Goal: Information Seeking & Learning: Find contact information

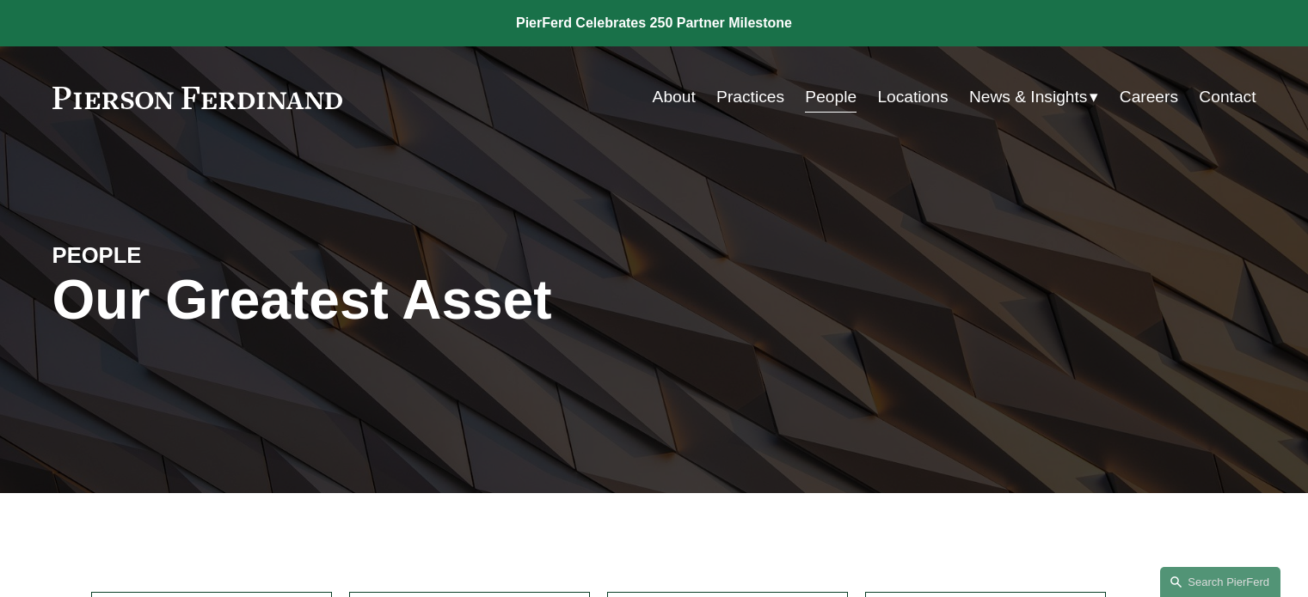
scroll to position [168, 0]
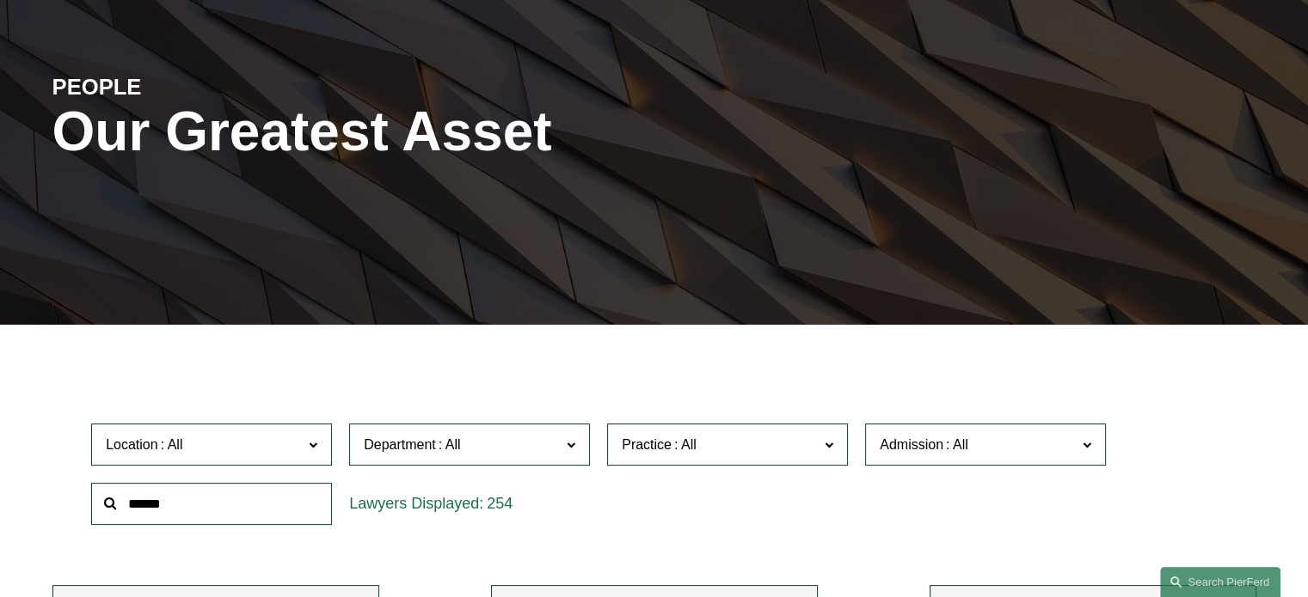
click at [922, 446] on span "Admission" at bounding box center [911, 445] width 64 height 15
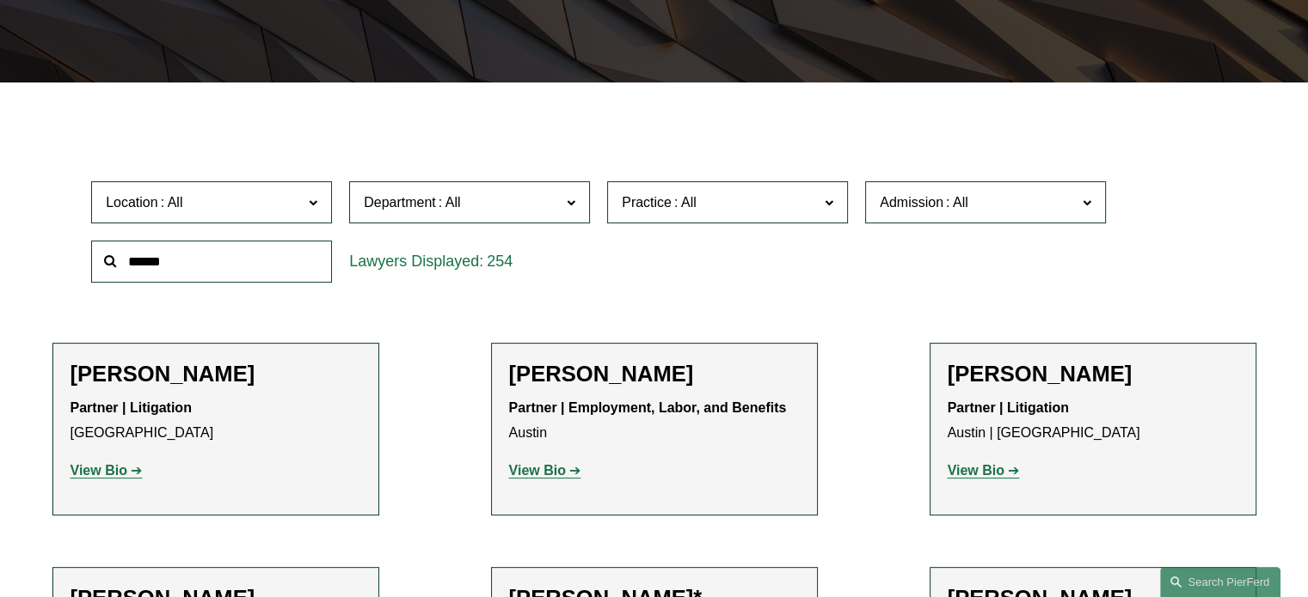
scroll to position [429, 0]
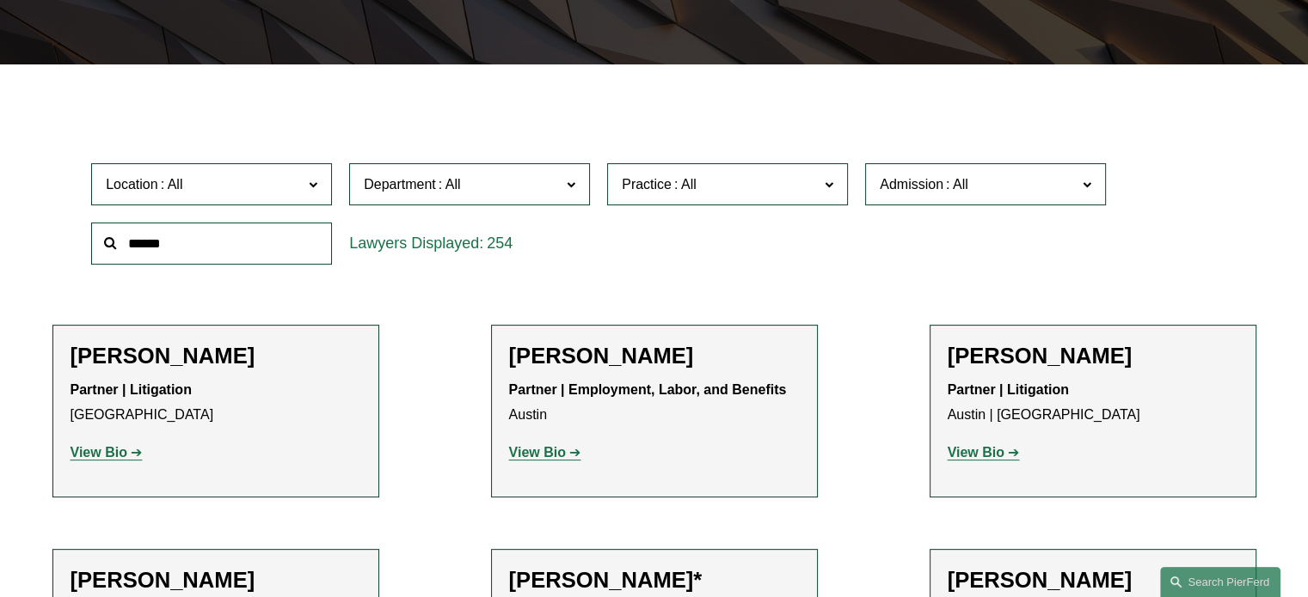
click at [0, 0] on link "[US_STATE]" at bounding box center [0, 0] width 0 height 0
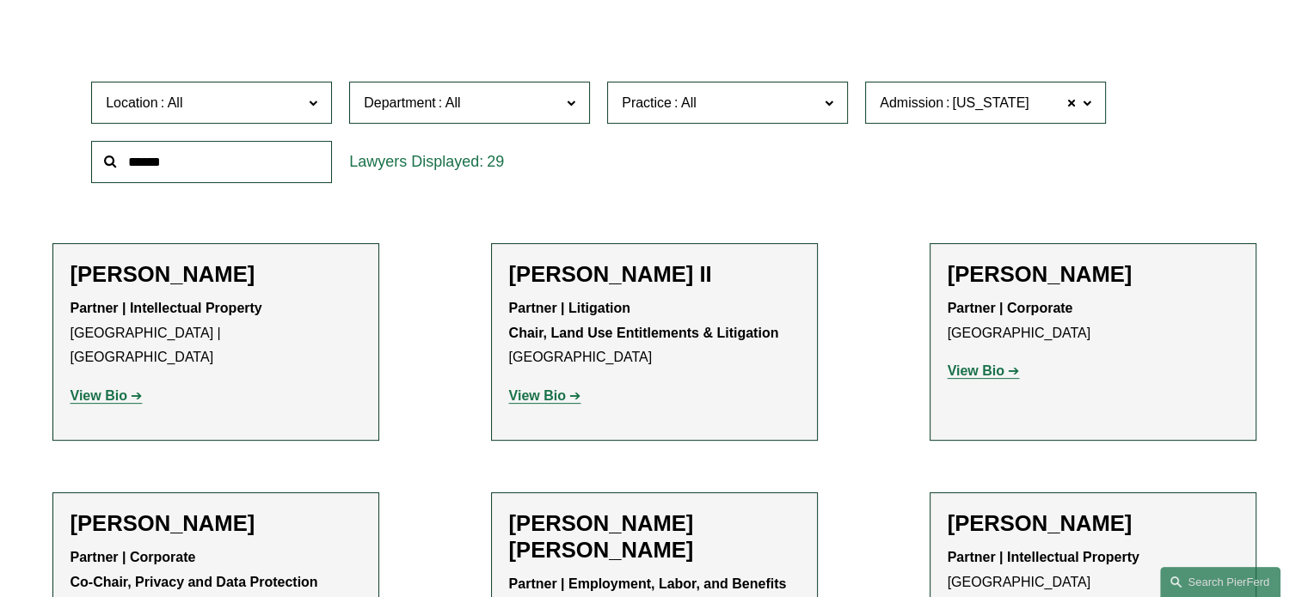
scroll to position [507, 0]
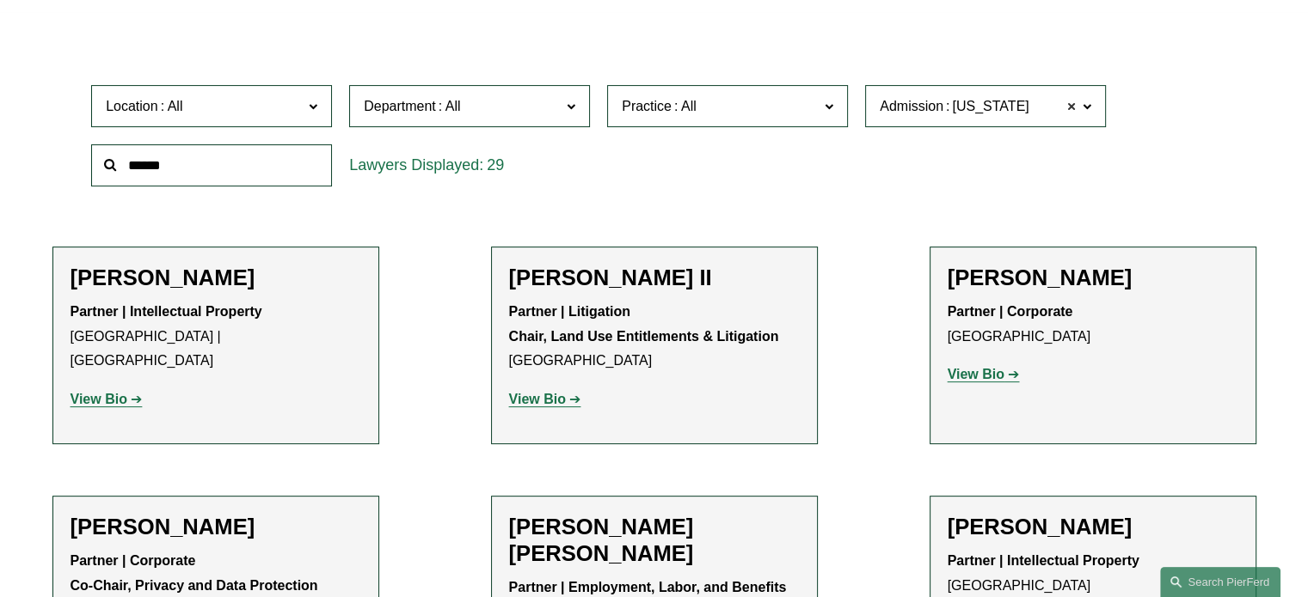
click at [1074, 103] on span at bounding box center [1071, 106] width 10 height 22
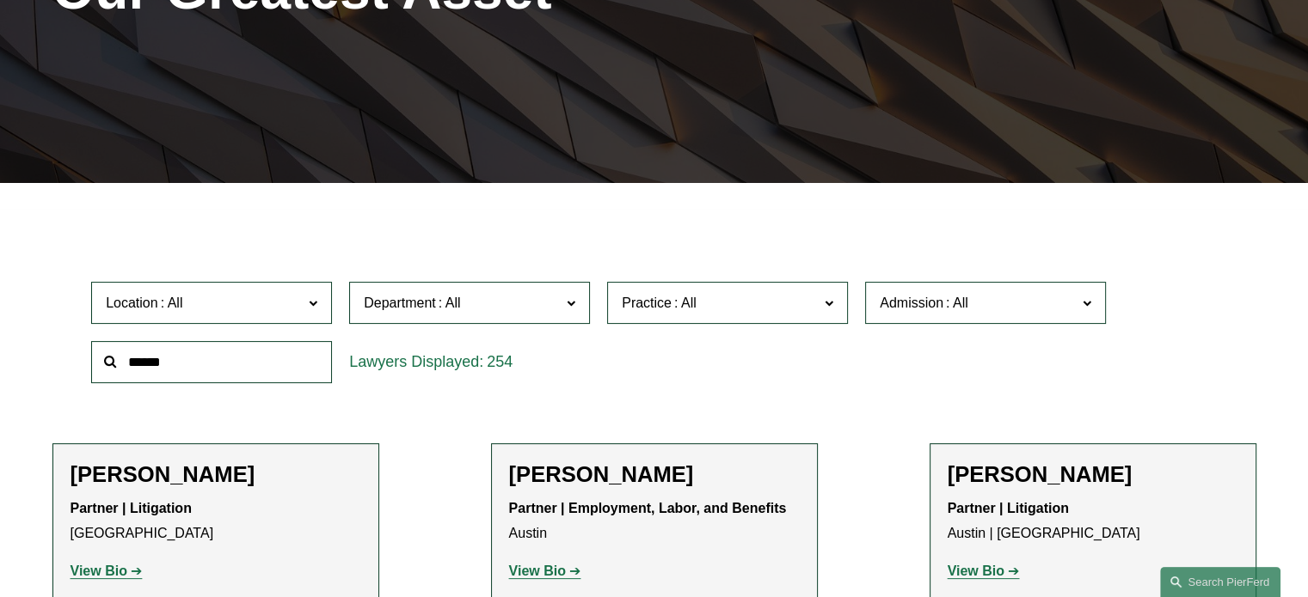
scroll to position [304, 0]
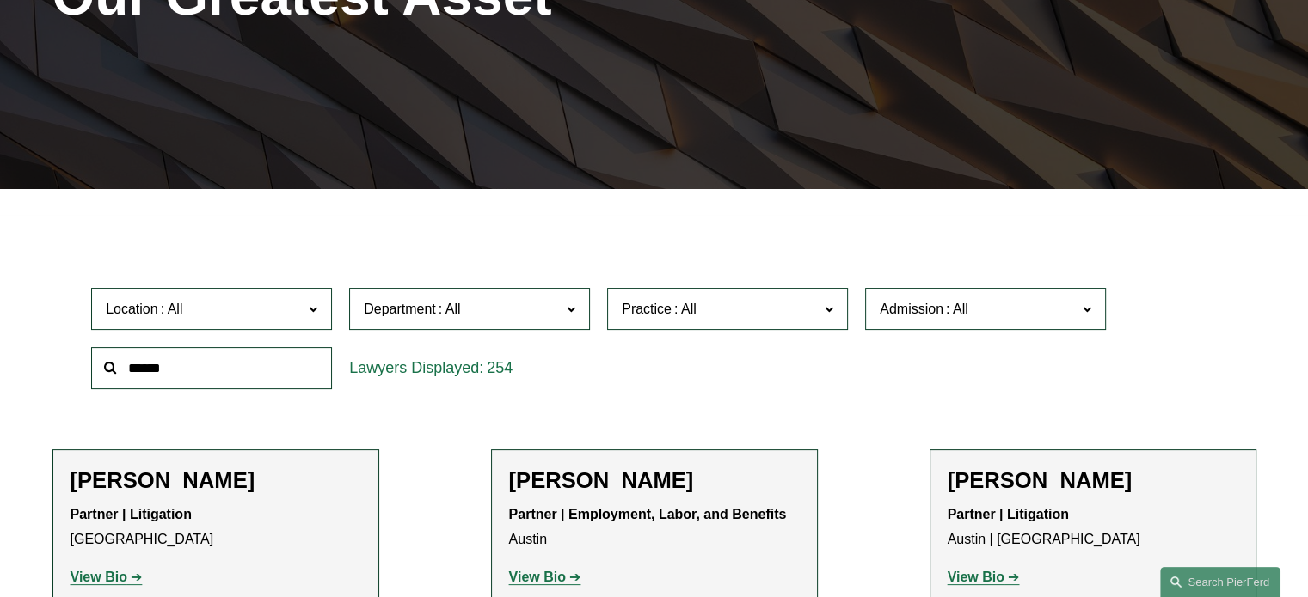
click at [991, 313] on span "Admission" at bounding box center [977, 308] width 197 height 23
click at [0, 0] on link "[US_STATE]" at bounding box center [0, 0] width 0 height 0
click at [963, 311] on span "[US_STATE]" at bounding box center [990, 309] width 77 height 22
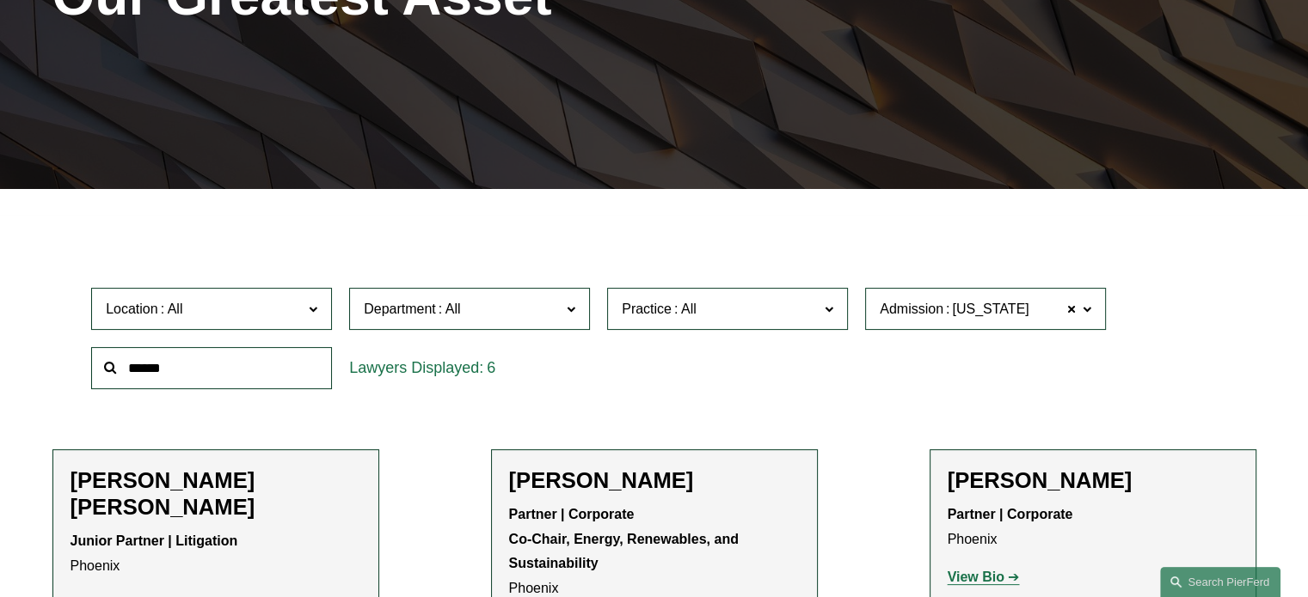
click at [0, 0] on link "[US_STATE]" at bounding box center [0, 0] width 0 height 0
click at [948, 307] on span "[US_STATE]" at bounding box center [986, 309] width 86 height 15
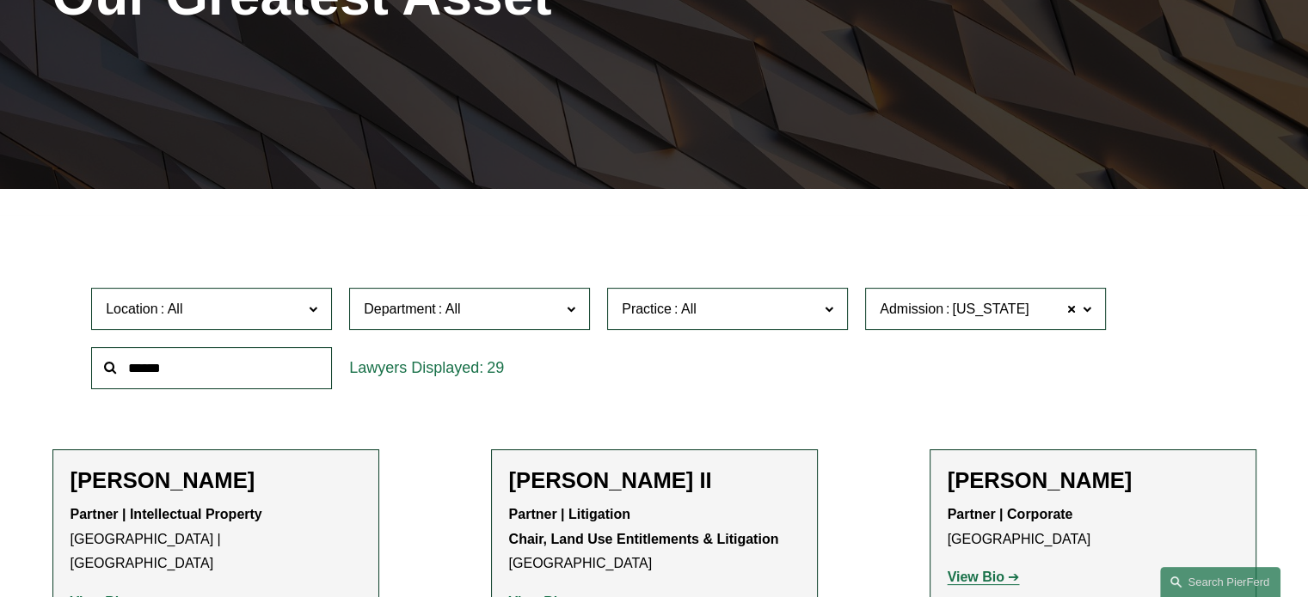
click at [0, 0] on link "[US_STATE]" at bounding box center [0, 0] width 0 height 0
click at [940, 316] on span "Admission" at bounding box center [911, 309] width 64 height 15
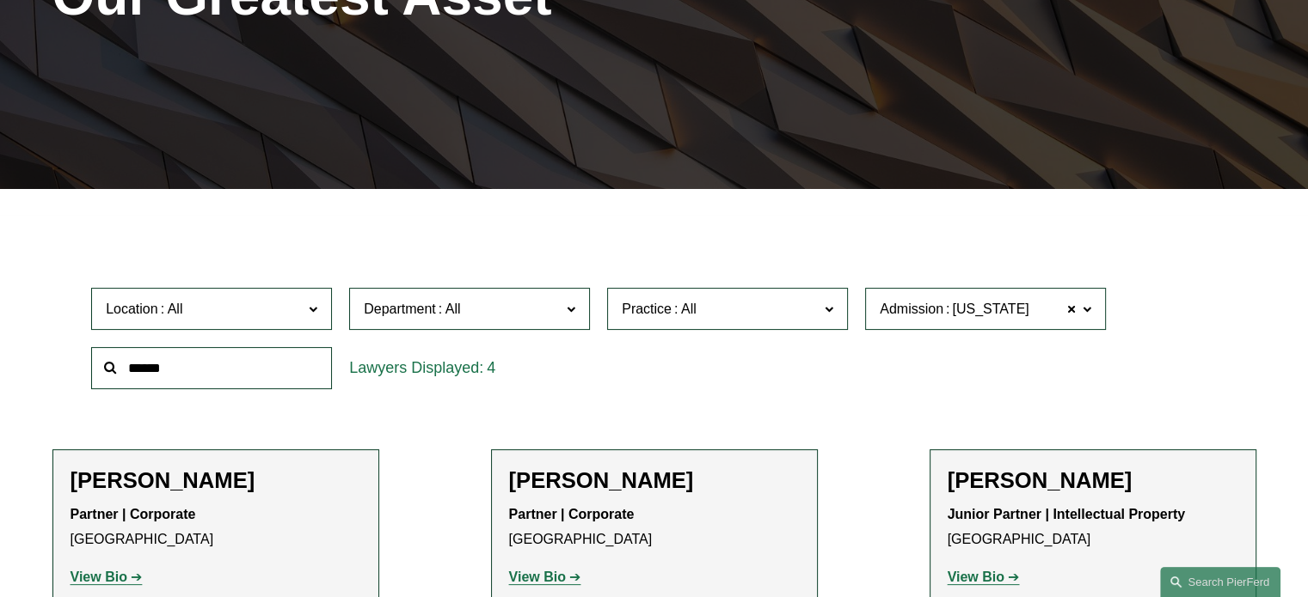
scroll to position [33, 0]
click at [0, 0] on link "[US_STATE]" at bounding box center [0, 0] width 0 height 0
click at [935, 309] on span "Admission" at bounding box center [911, 309] width 64 height 15
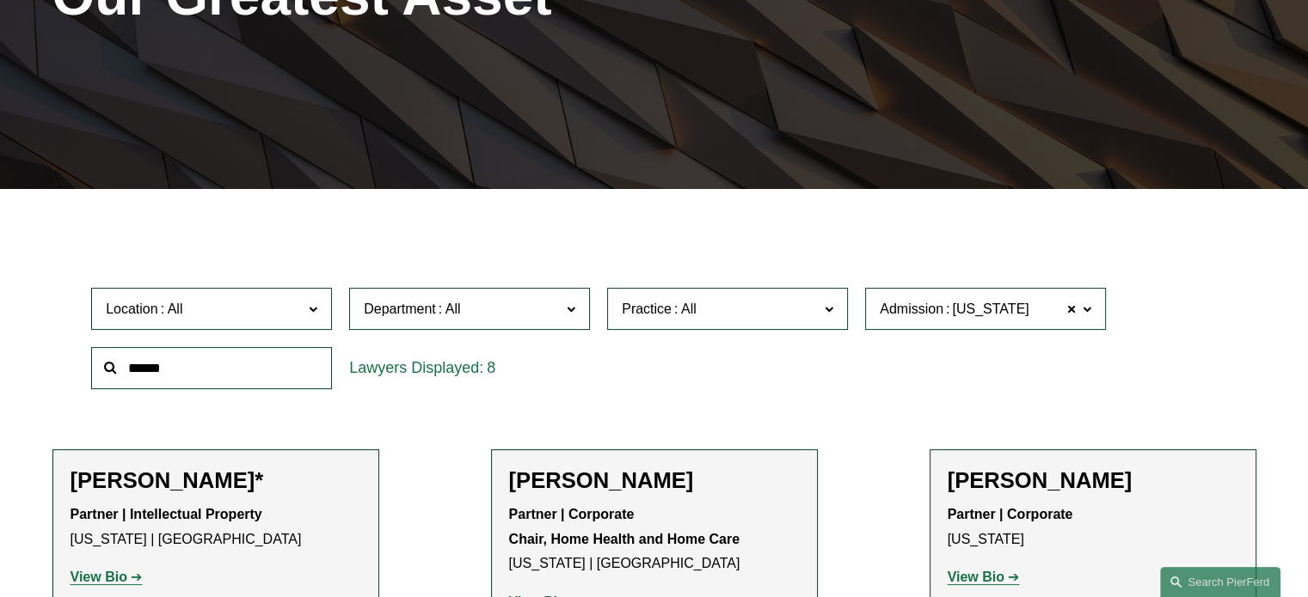
scroll to position [64, 0]
click at [0, 0] on link "[US_STATE]" at bounding box center [0, 0] width 0 height 0
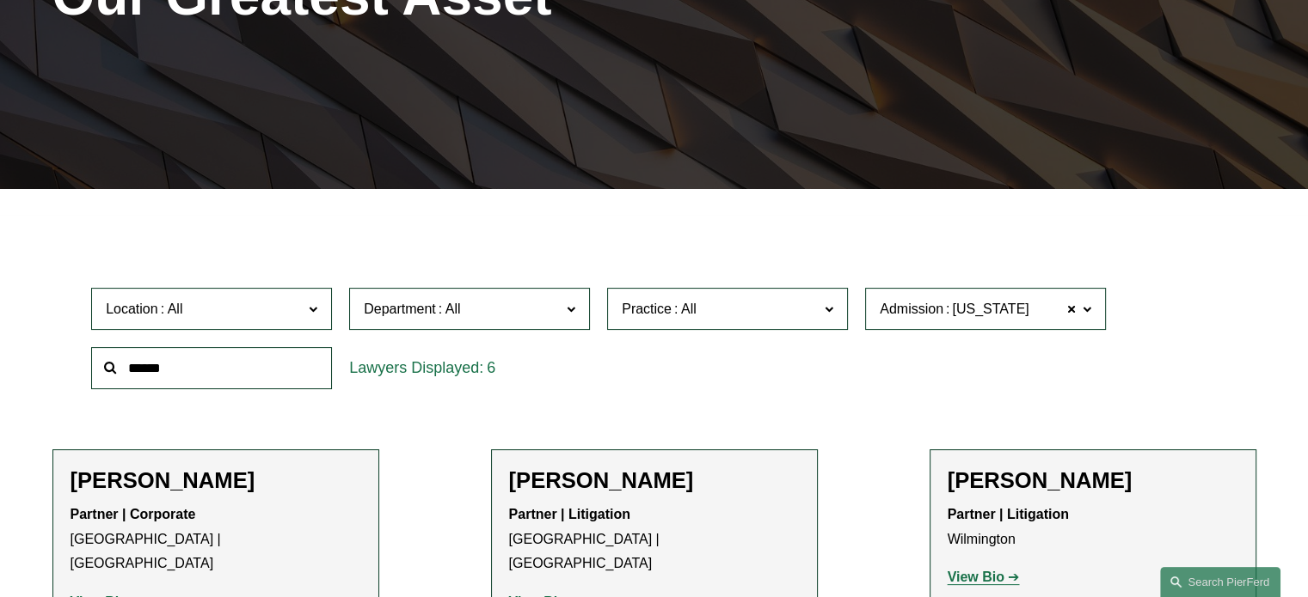
click at [951, 309] on span "[US_STATE]" at bounding box center [986, 309] width 86 height 15
click at [0, 0] on link "[GEOGRAPHIC_DATA]" at bounding box center [0, 0] width 0 height 0
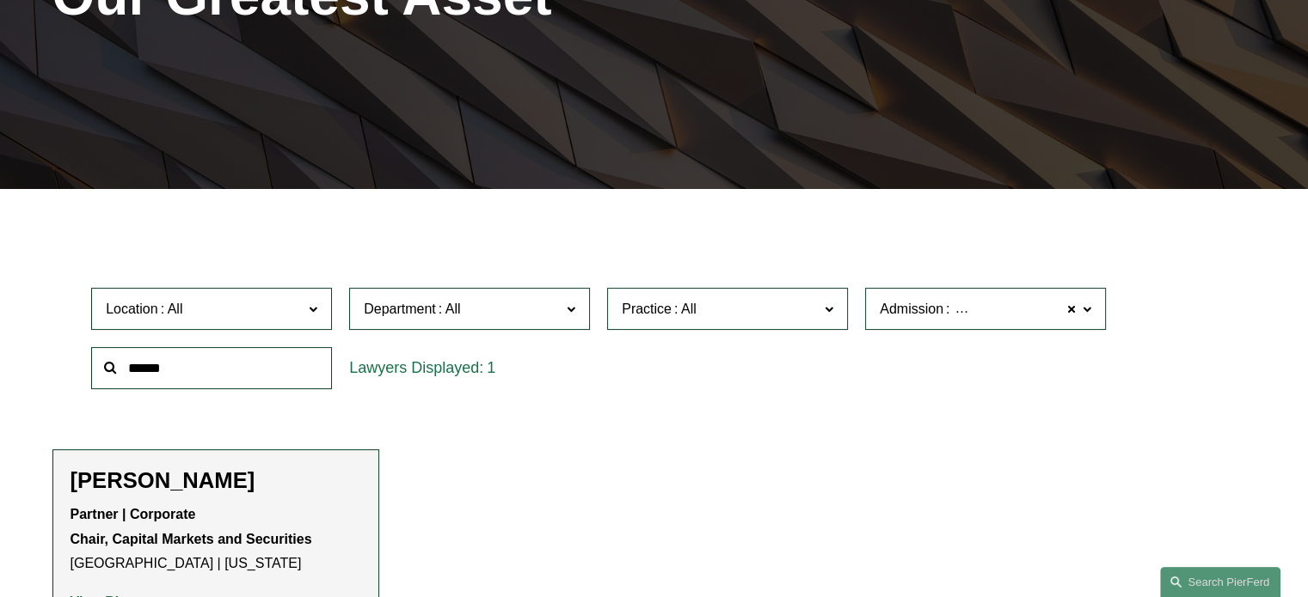
click at [946, 315] on span "[GEOGRAPHIC_DATA]" at bounding box center [1019, 309] width 152 height 15
click at [0, 0] on link "[US_STATE]" at bounding box center [0, 0] width 0 height 0
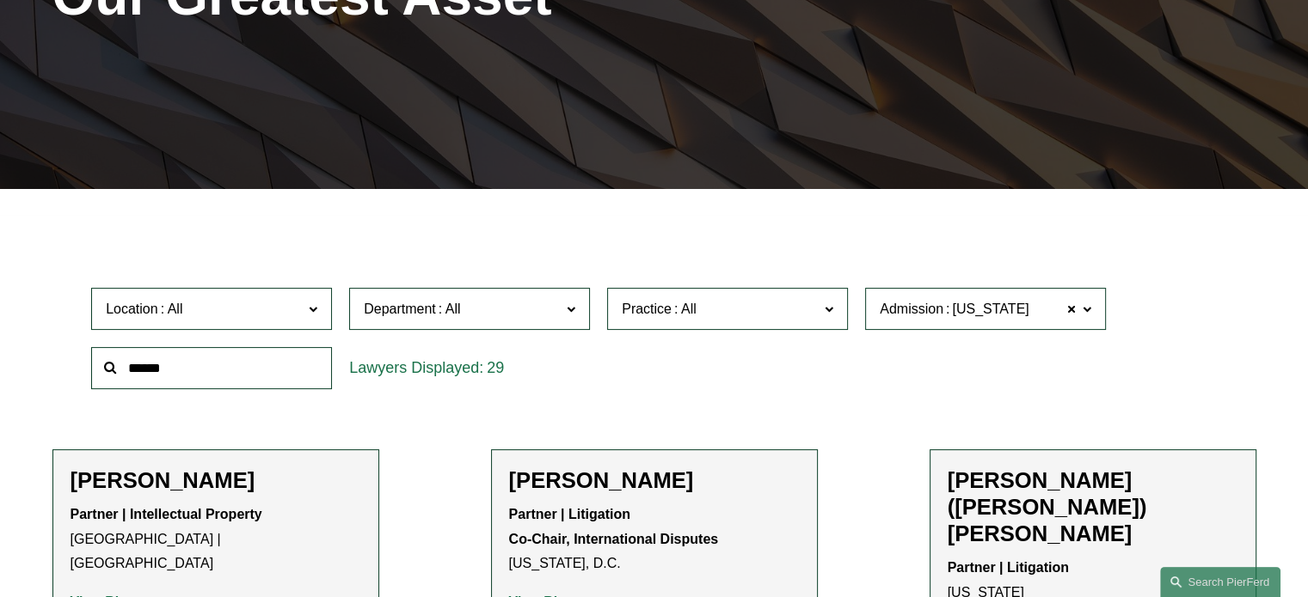
click at [977, 315] on span "[US_STATE]" at bounding box center [990, 309] width 77 height 22
click at [0, 0] on link "[GEOGRAPHIC_DATA] and [GEOGRAPHIC_DATA]" at bounding box center [0, 0] width 0 height 0
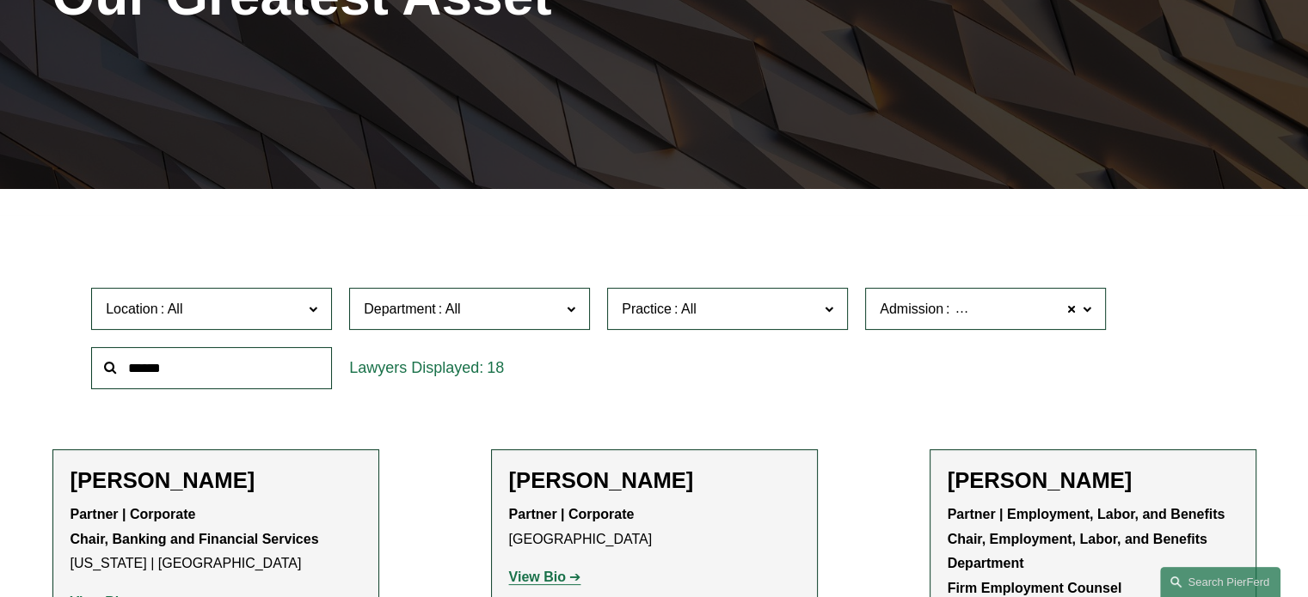
click at [980, 326] on label "Admission [GEOGRAPHIC_DATA] and [GEOGRAPHIC_DATA]" at bounding box center [985, 309] width 241 height 42
click at [0, 0] on link "[US_STATE]" at bounding box center [0, 0] width 0 height 0
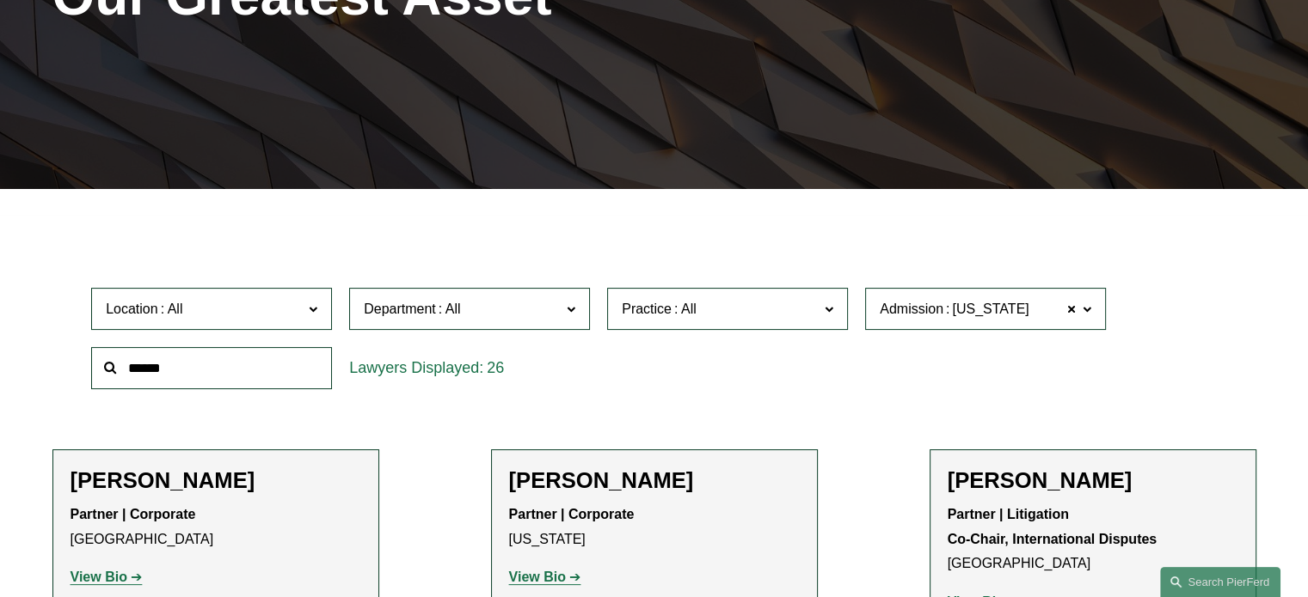
click at [955, 323] on label "Admission [US_STATE]" at bounding box center [985, 309] width 241 height 42
click at [0, 0] on link "[US_STATE]" at bounding box center [0, 0] width 0 height 0
click at [957, 329] on label "Admission [US_STATE]" at bounding box center [985, 309] width 241 height 42
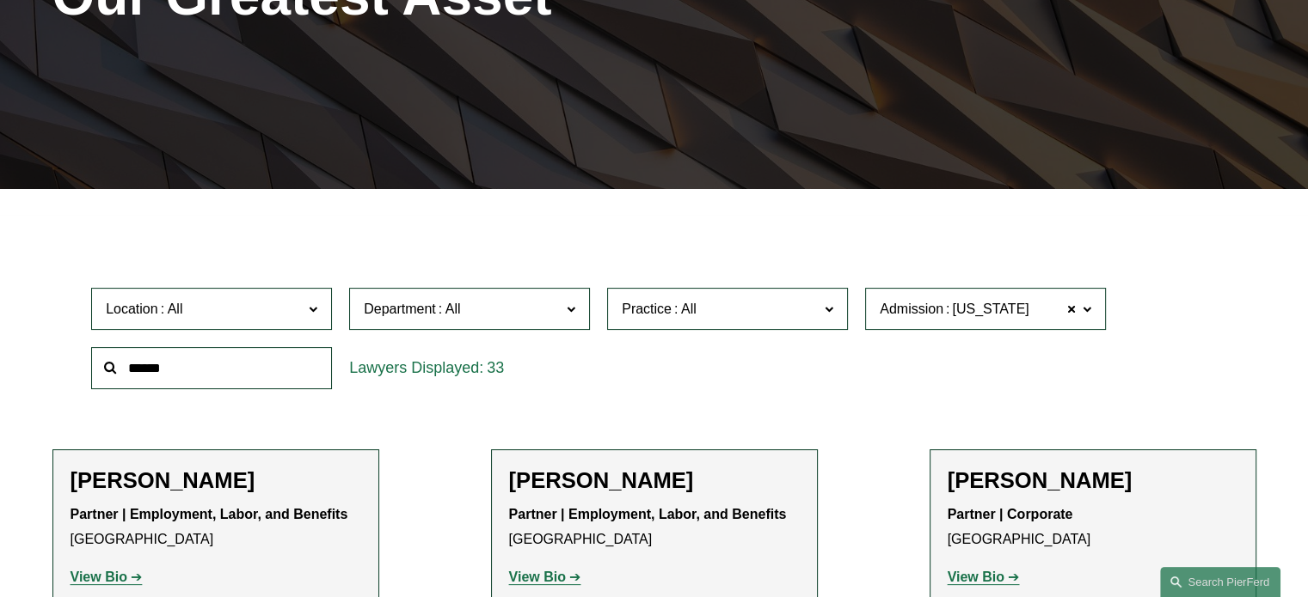
click at [0, 0] on link "[US_STATE]" at bounding box center [0, 0] width 0 height 0
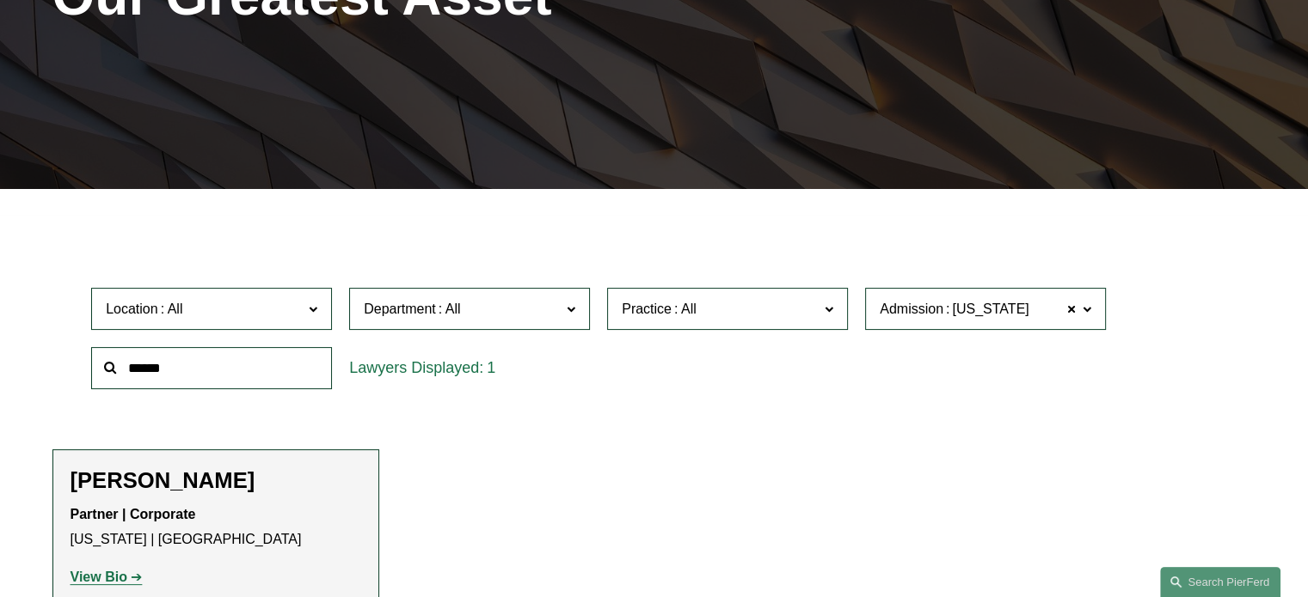
click at [956, 320] on span "[US_STATE]" at bounding box center [990, 309] width 77 height 22
click at [0, 0] on link "[US_STATE]" at bounding box center [0, 0] width 0 height 0
click at [957, 302] on span "[US_STATE]" at bounding box center [990, 309] width 77 height 22
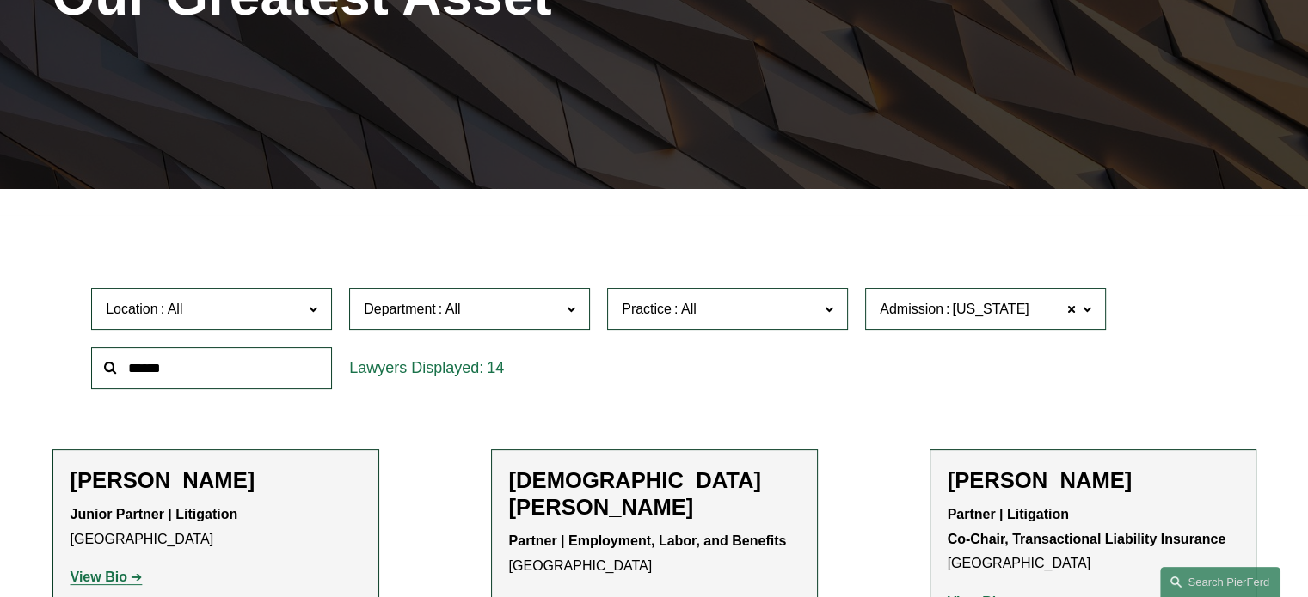
click at [0, 0] on link "[US_STATE]" at bounding box center [0, 0] width 0 height 0
click at [945, 319] on span "Admission [US_STATE]" at bounding box center [977, 308] width 197 height 23
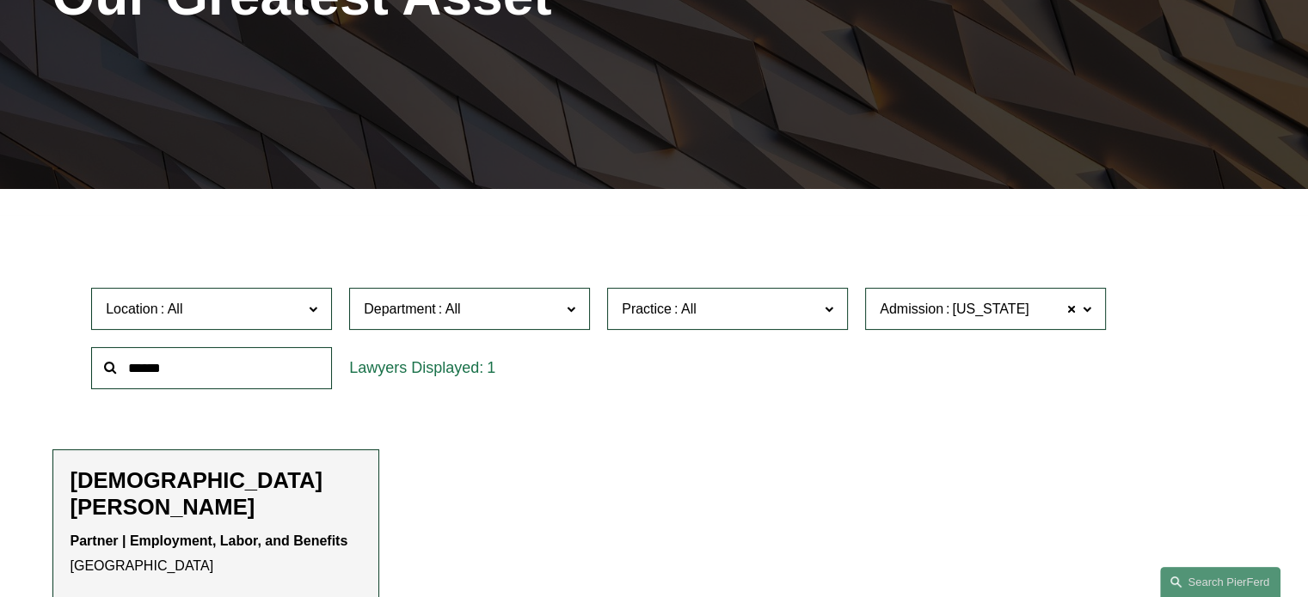
scroll to position [567, 0]
click at [0, 0] on link "[US_STATE]" at bounding box center [0, 0] width 0 height 0
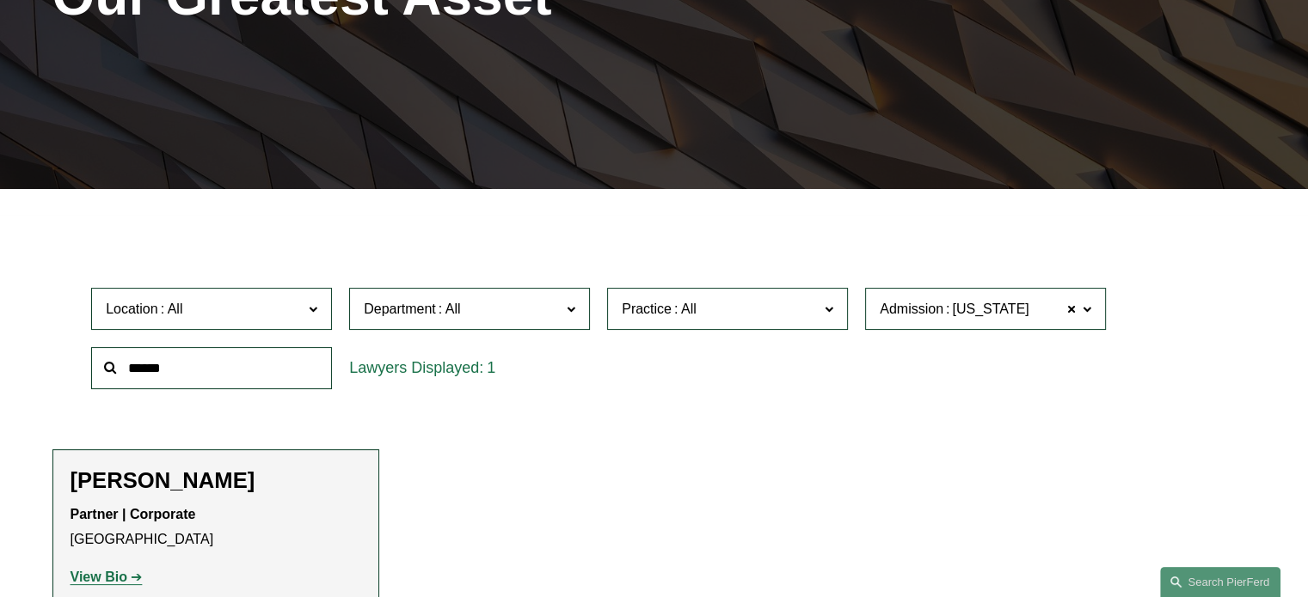
click at [980, 303] on span "[US_STATE]" at bounding box center [990, 309] width 77 height 22
click at [0, 0] on link "[US_STATE]" at bounding box center [0, 0] width 0 height 0
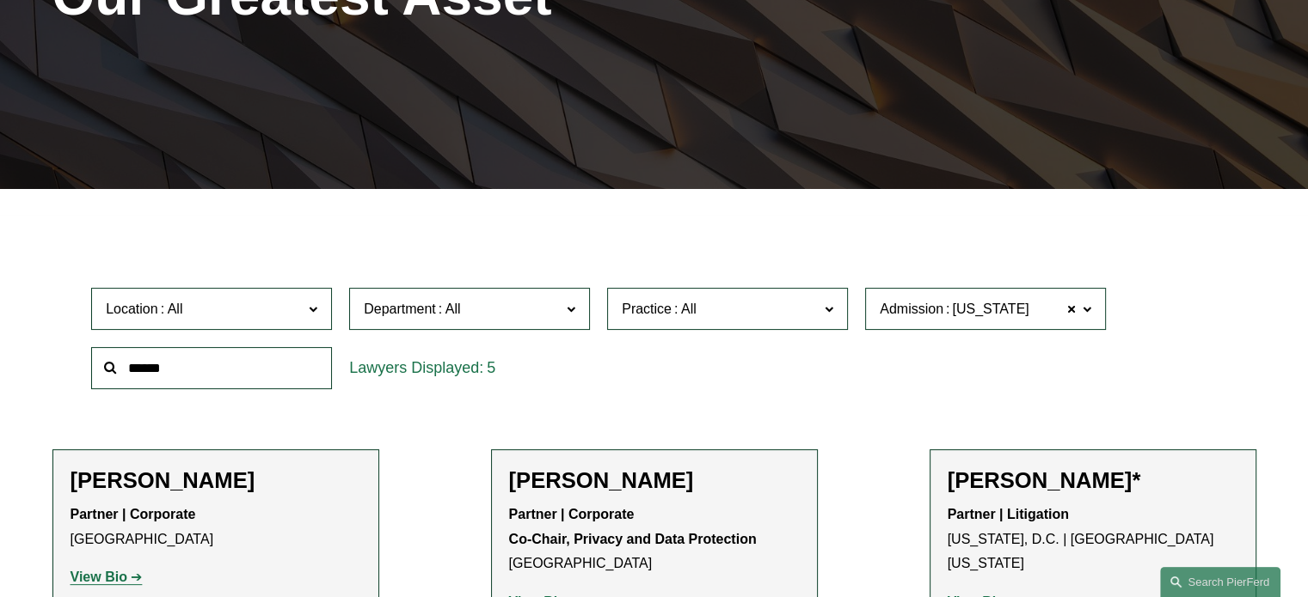
click at [940, 303] on span "Admission" at bounding box center [911, 309] width 64 height 15
click at [0, 0] on link "[US_STATE]" at bounding box center [0, 0] width 0 height 0
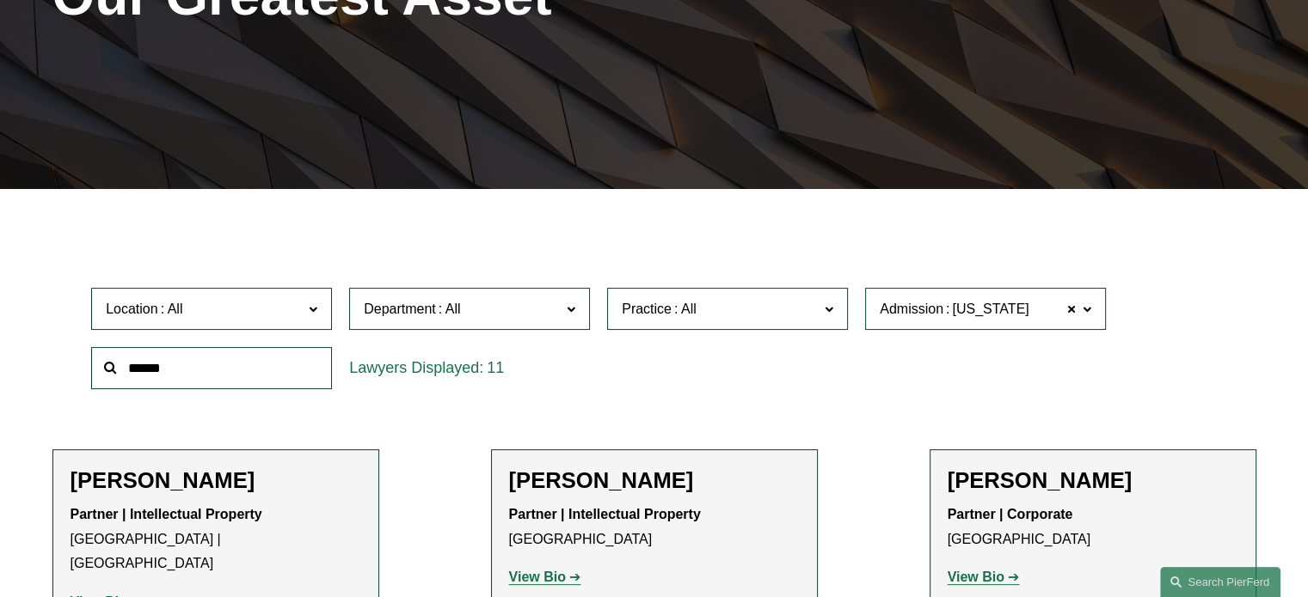
click at [974, 305] on span "[US_STATE]" at bounding box center [990, 309] width 77 height 22
click at [0, 0] on link "[US_STATE]" at bounding box center [0, 0] width 0 height 0
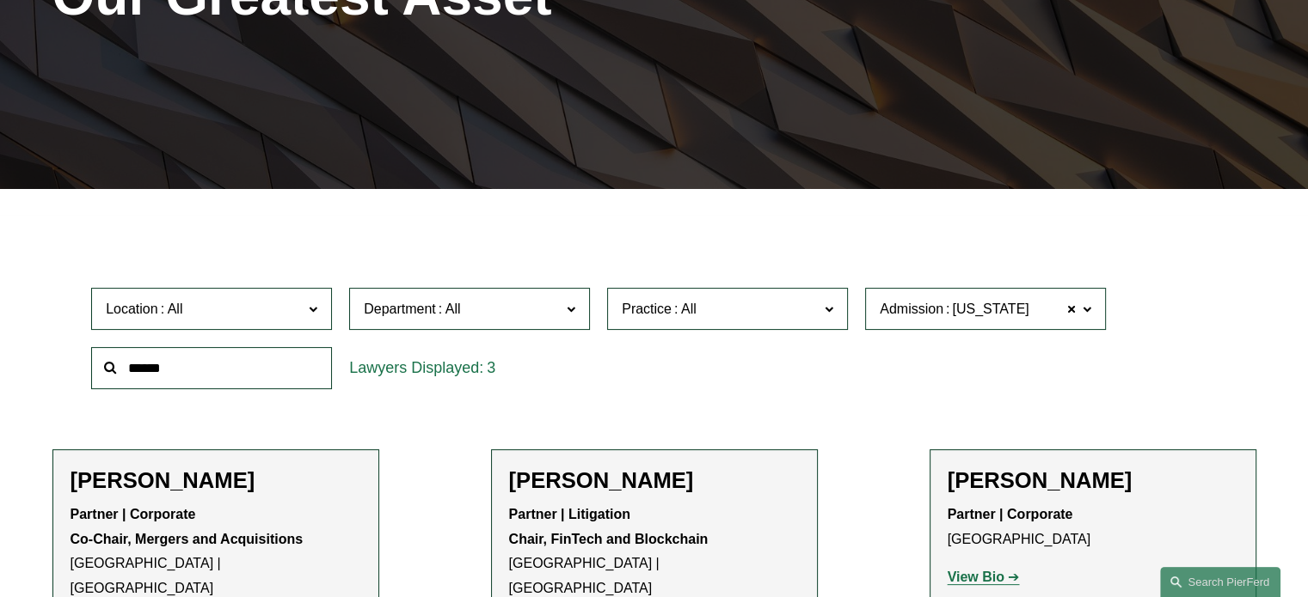
click at [966, 314] on span "[US_STATE]" at bounding box center [990, 309] width 77 height 22
click at [0, 0] on link "[US_STATE]" at bounding box center [0, 0] width 0 height 0
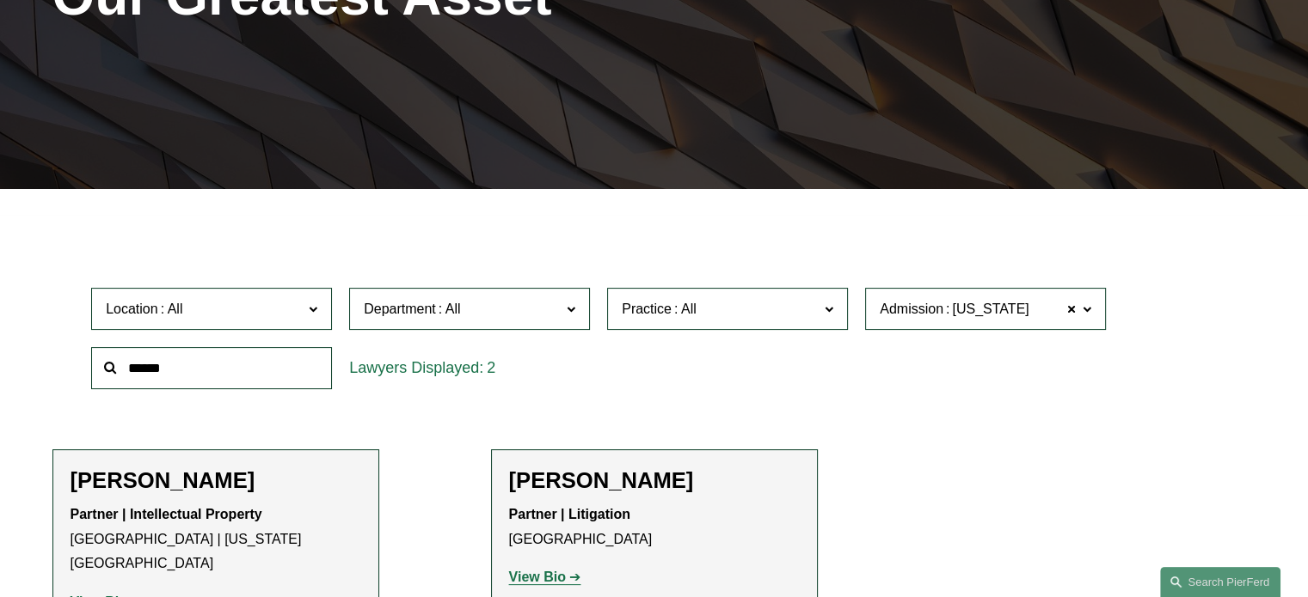
click at [950, 313] on span "[US_STATE]" at bounding box center [986, 309] width 86 height 15
click at [0, 0] on link "[US_STATE]" at bounding box center [0, 0] width 0 height 0
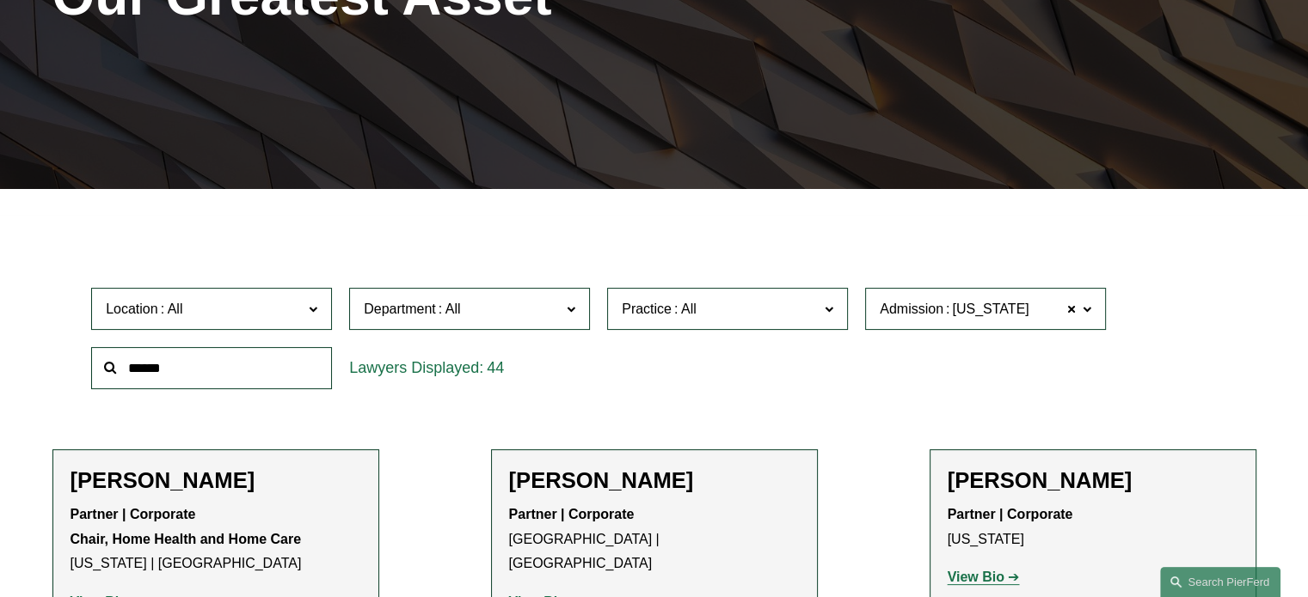
click at [945, 309] on span "[US_STATE]" at bounding box center [986, 309] width 86 height 15
click at [0, 0] on link "[US_STATE]" at bounding box center [0, 0] width 0 height 0
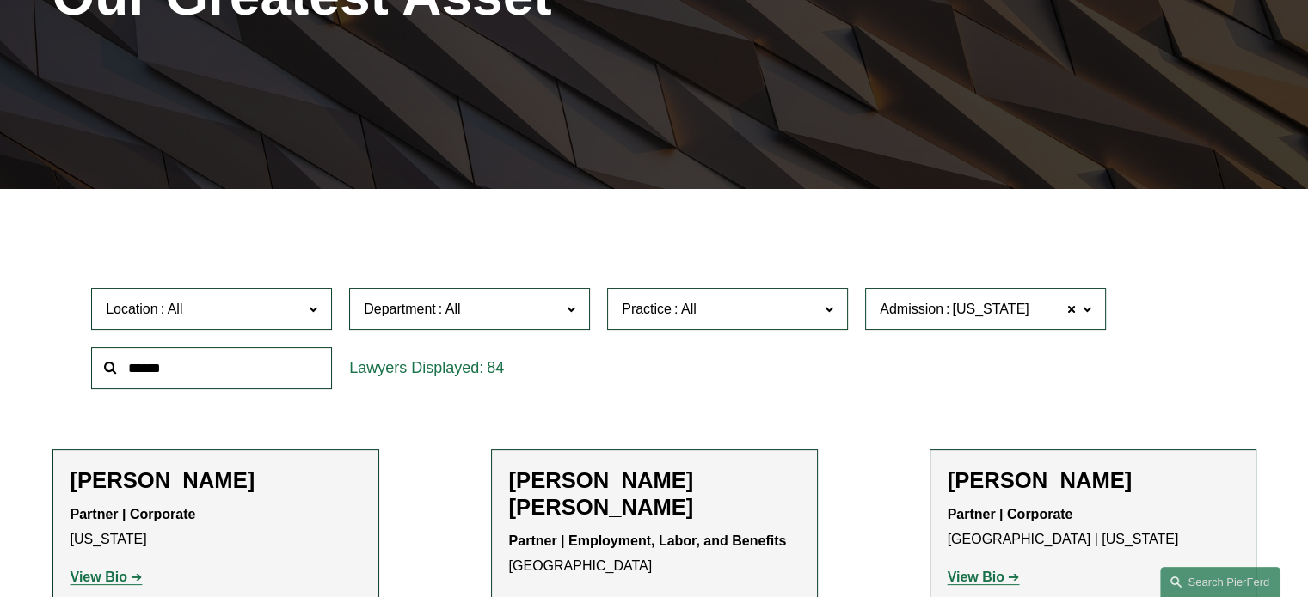
click at [958, 317] on span "[US_STATE]" at bounding box center [990, 309] width 77 height 22
click at [0, 0] on link "[US_STATE]" at bounding box center [0, 0] width 0 height 0
click at [934, 311] on span "Admission" at bounding box center [911, 309] width 64 height 15
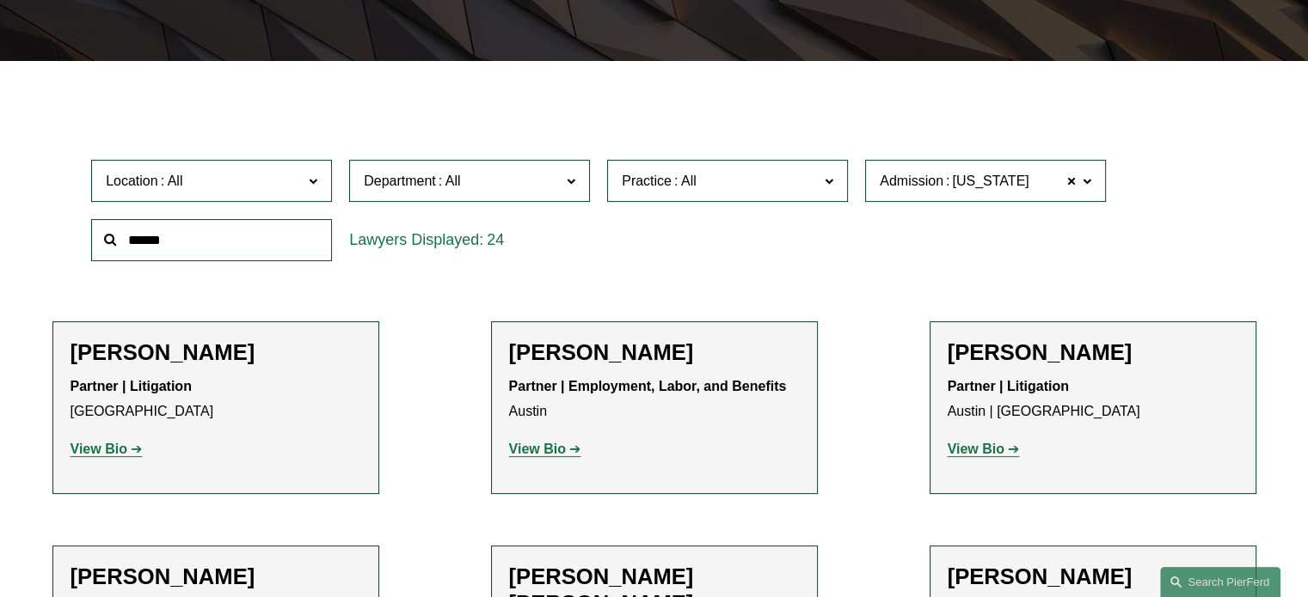
scroll to position [436, 0]
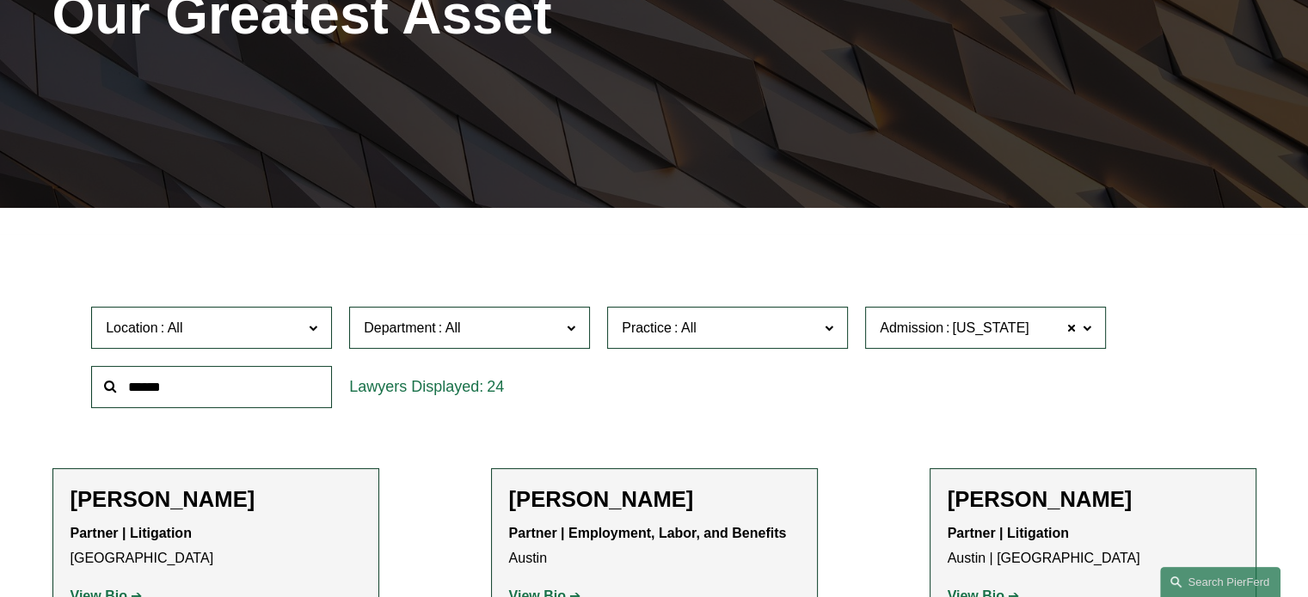
scroll to position [289, 0]
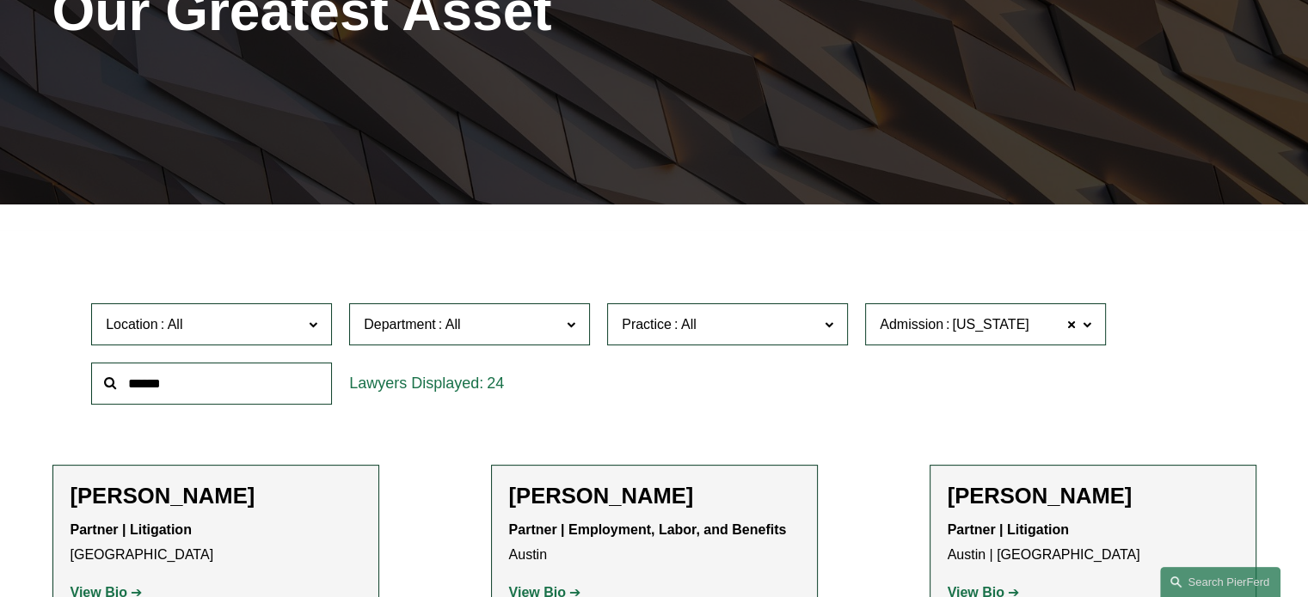
click at [296, 389] on input "text" at bounding box center [211, 384] width 241 height 42
click at [1069, 324] on span at bounding box center [1071, 325] width 10 height 22
click at [273, 397] on input "text" at bounding box center [211, 384] width 241 height 42
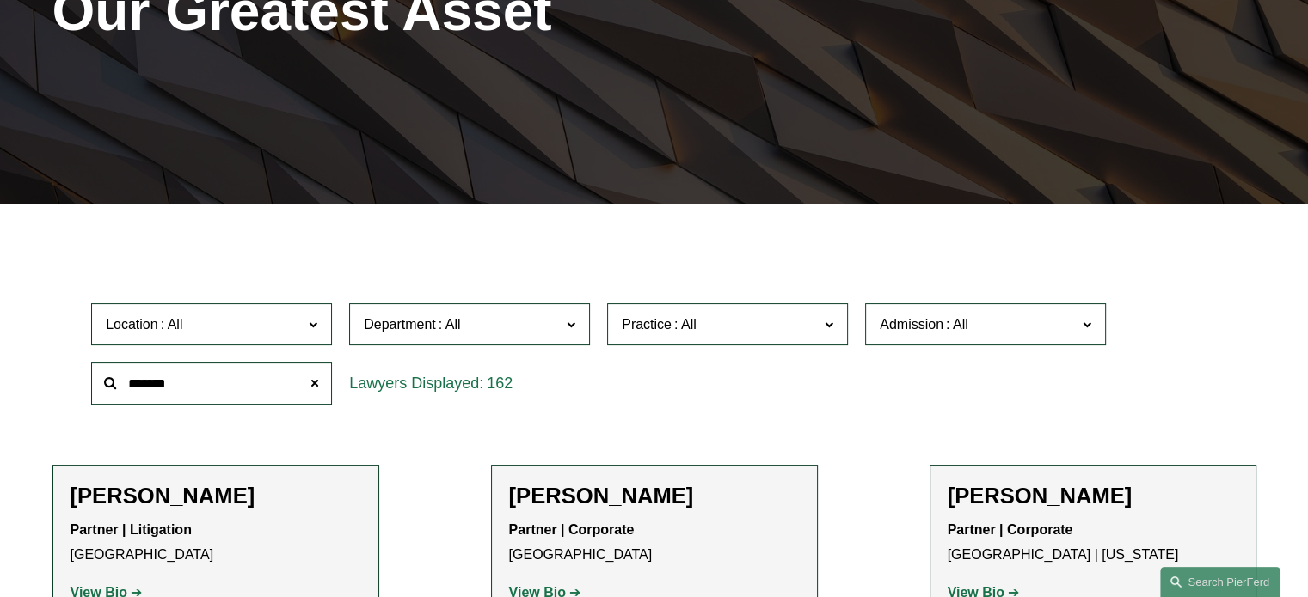
type input "*******"
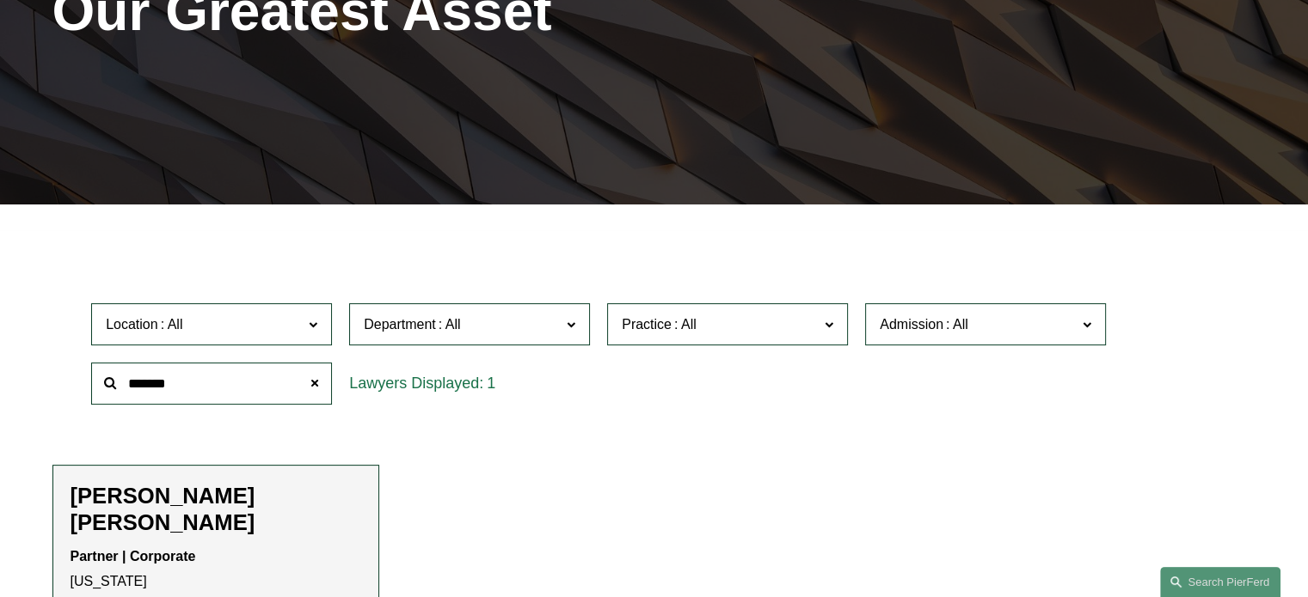
click at [198, 516] on div "[PERSON_NAME] [PERSON_NAME] Partner | Corporate [US_STATE] View Bio Location: […" at bounding box center [215, 565] width 291 height 164
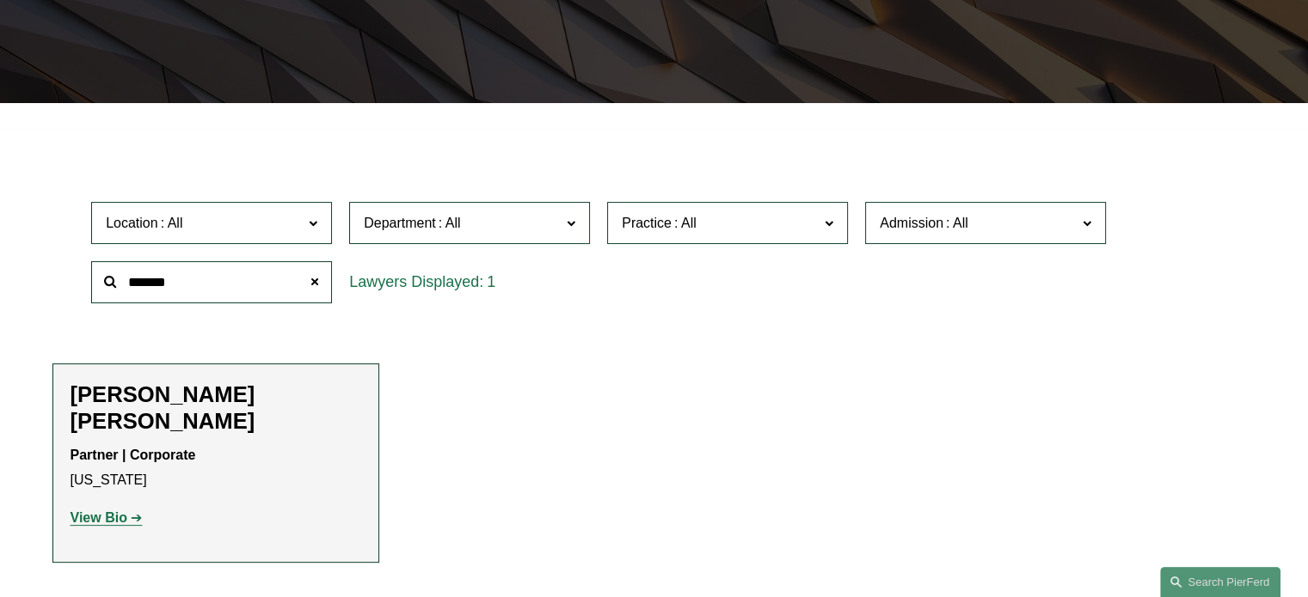
scroll to position [391, 0]
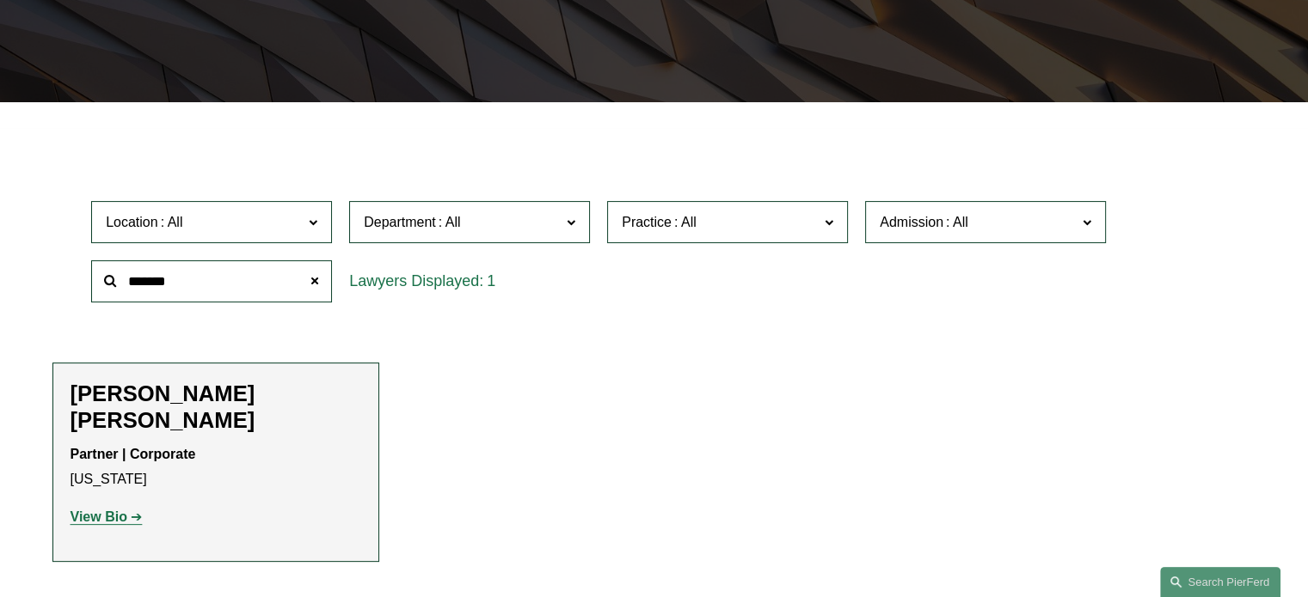
click at [113, 510] on strong "View Bio" at bounding box center [98, 517] width 57 height 15
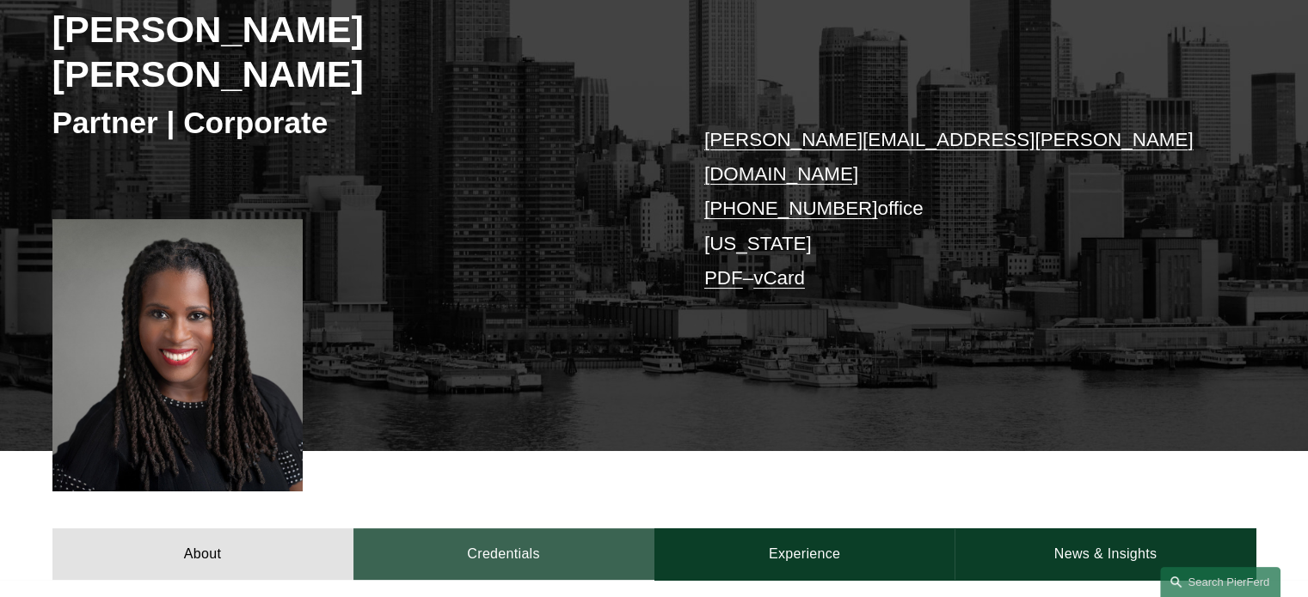
scroll to position [502, 0]
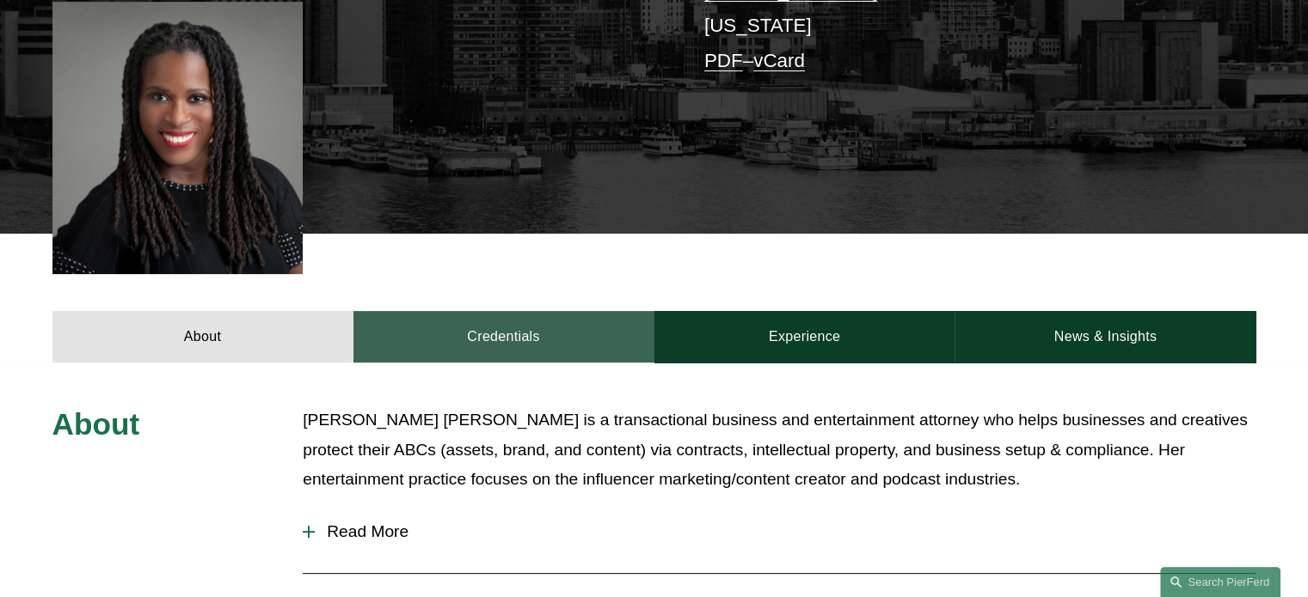
click at [503, 311] on link "Credentials" at bounding box center [503, 337] width 301 height 52
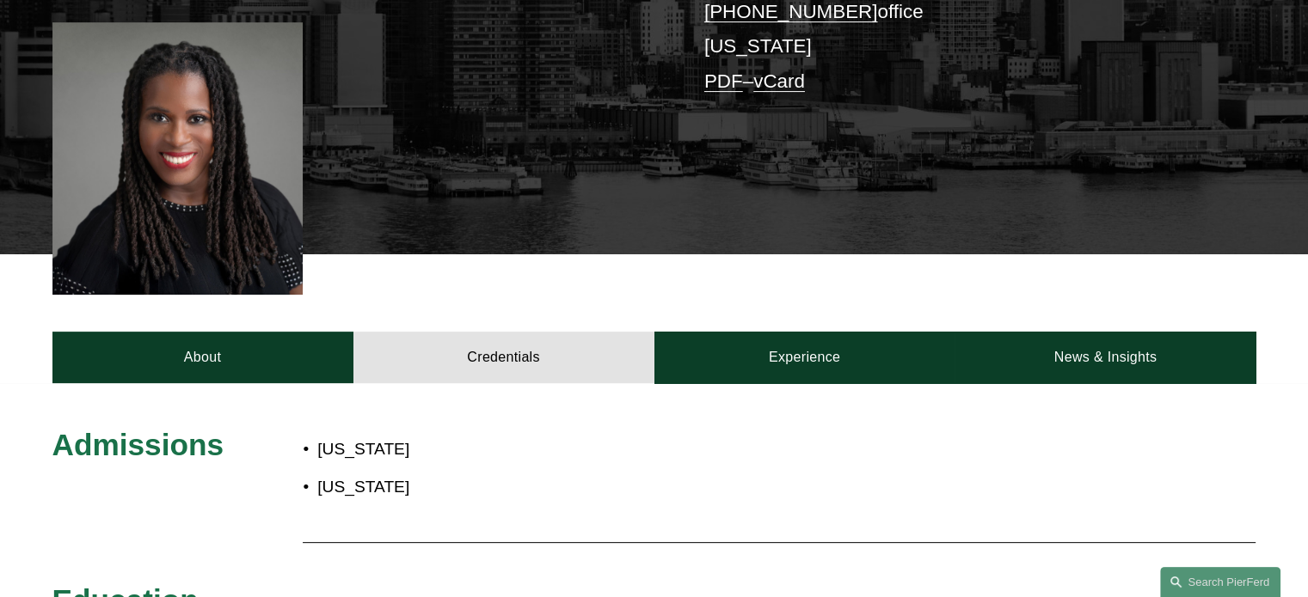
scroll to position [440, 0]
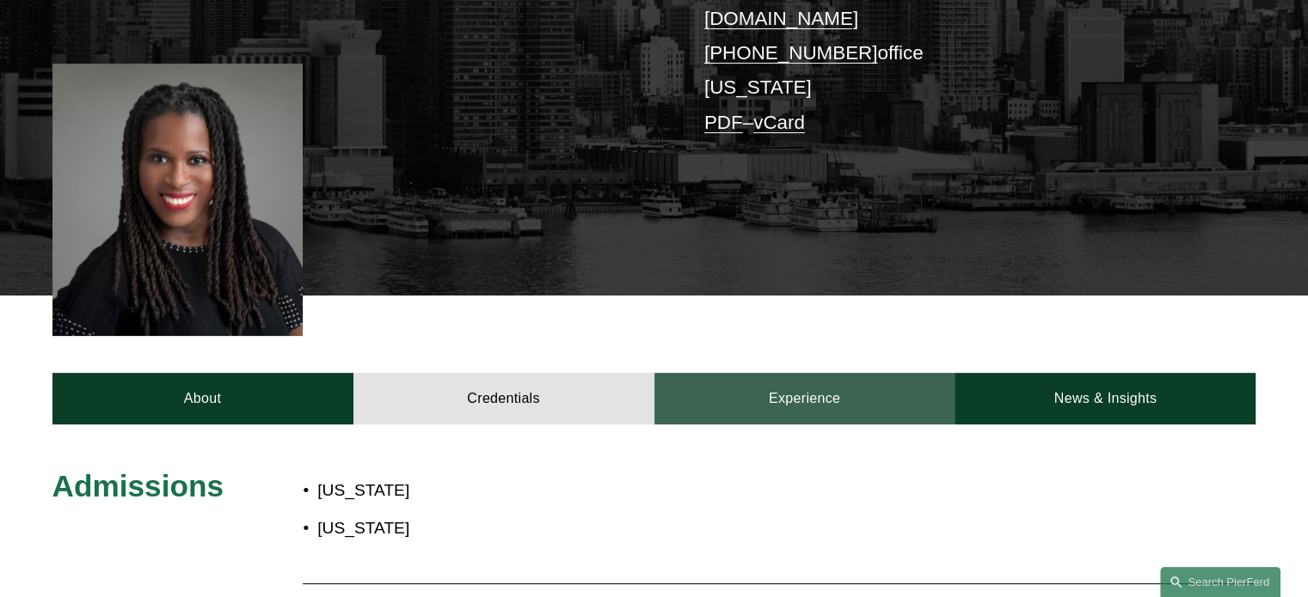
click at [752, 373] on link "Experience" at bounding box center [804, 399] width 301 height 52
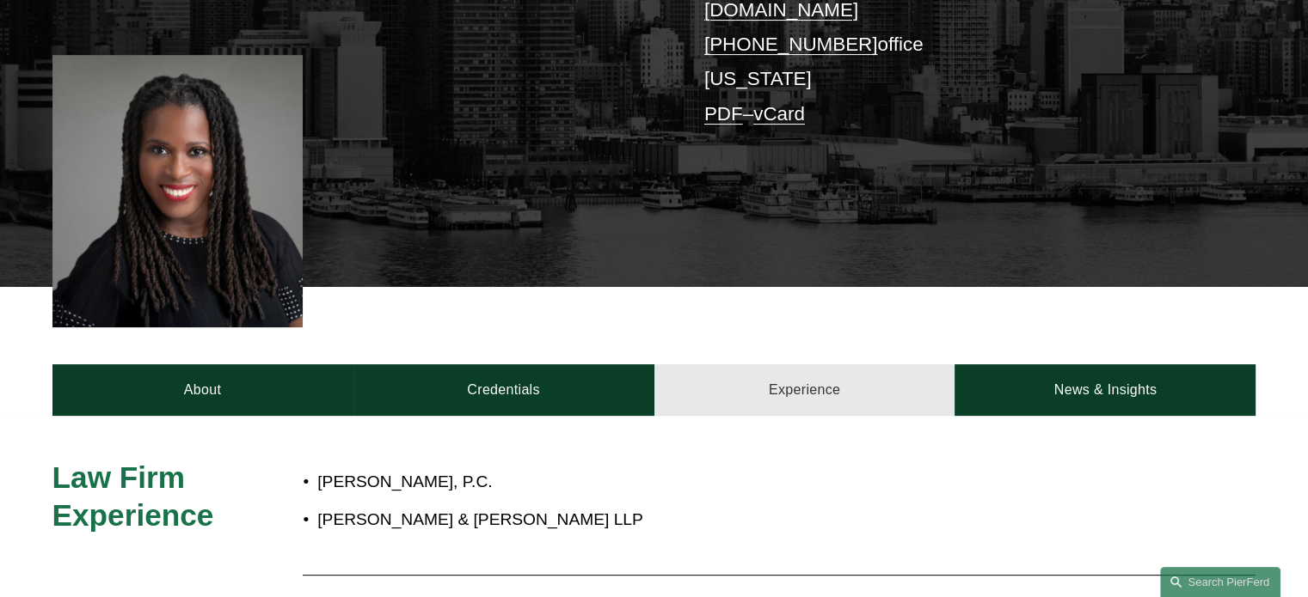
scroll to position [447, 0]
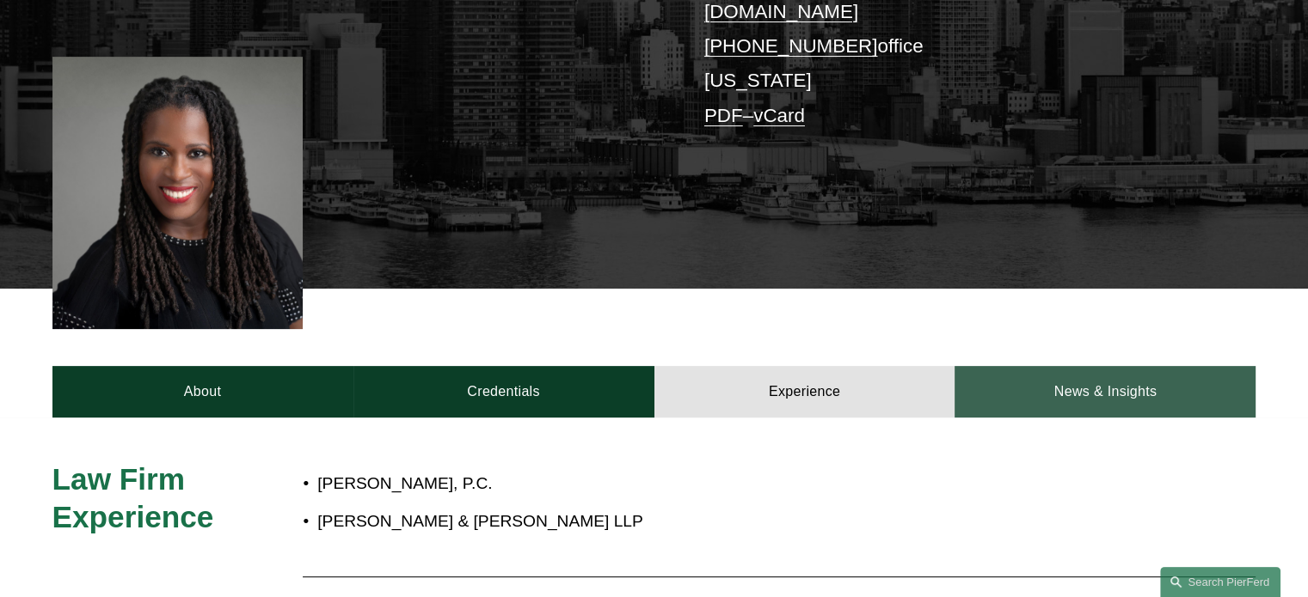
click at [977, 366] on link "News & Insights" at bounding box center [1104, 392] width 301 height 52
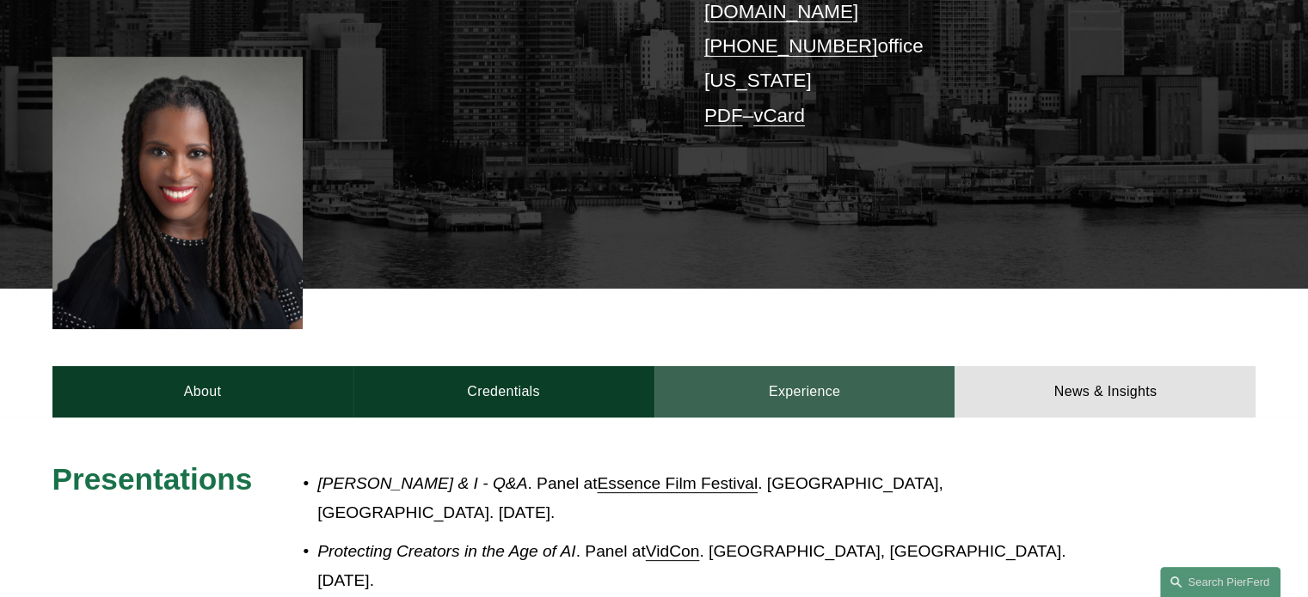
click at [842, 366] on link "Experience" at bounding box center [804, 392] width 301 height 52
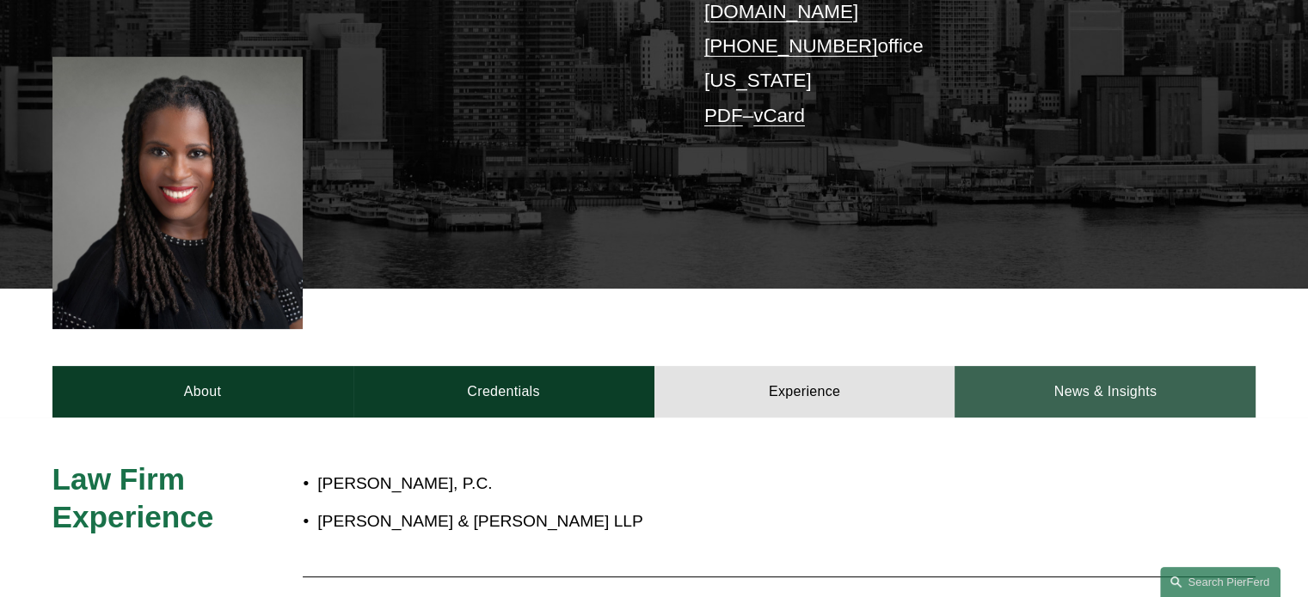
click at [975, 366] on link "News & Insights" at bounding box center [1104, 392] width 301 height 52
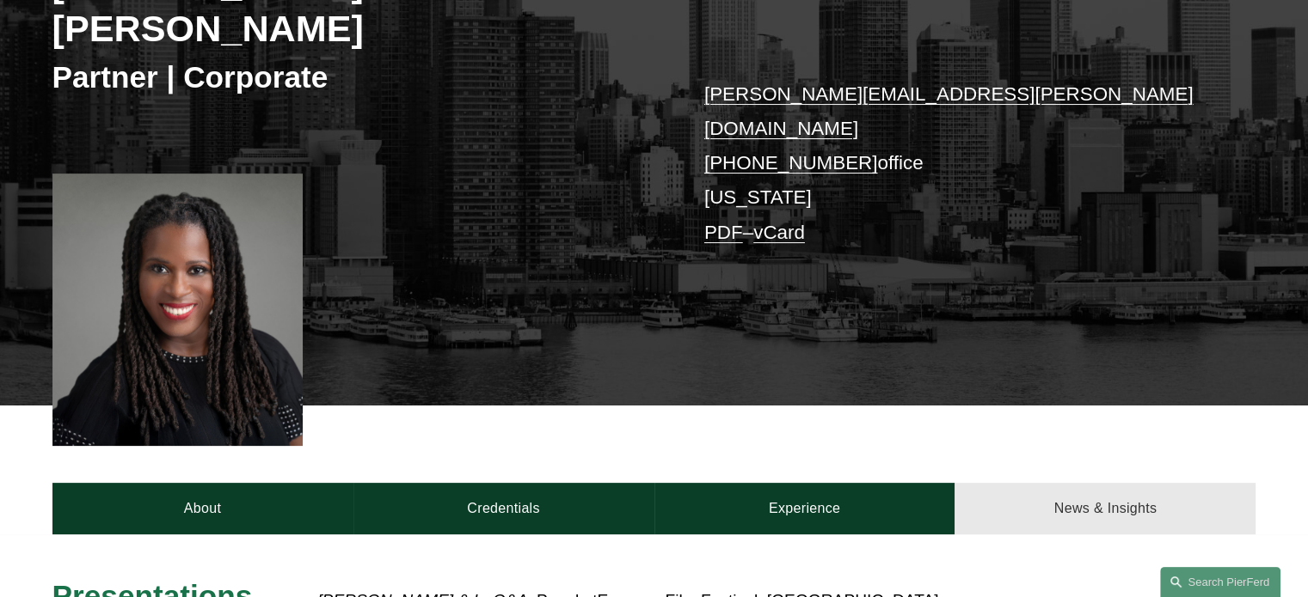
scroll to position [330, 0]
